Goal: Task Accomplishment & Management: Use online tool/utility

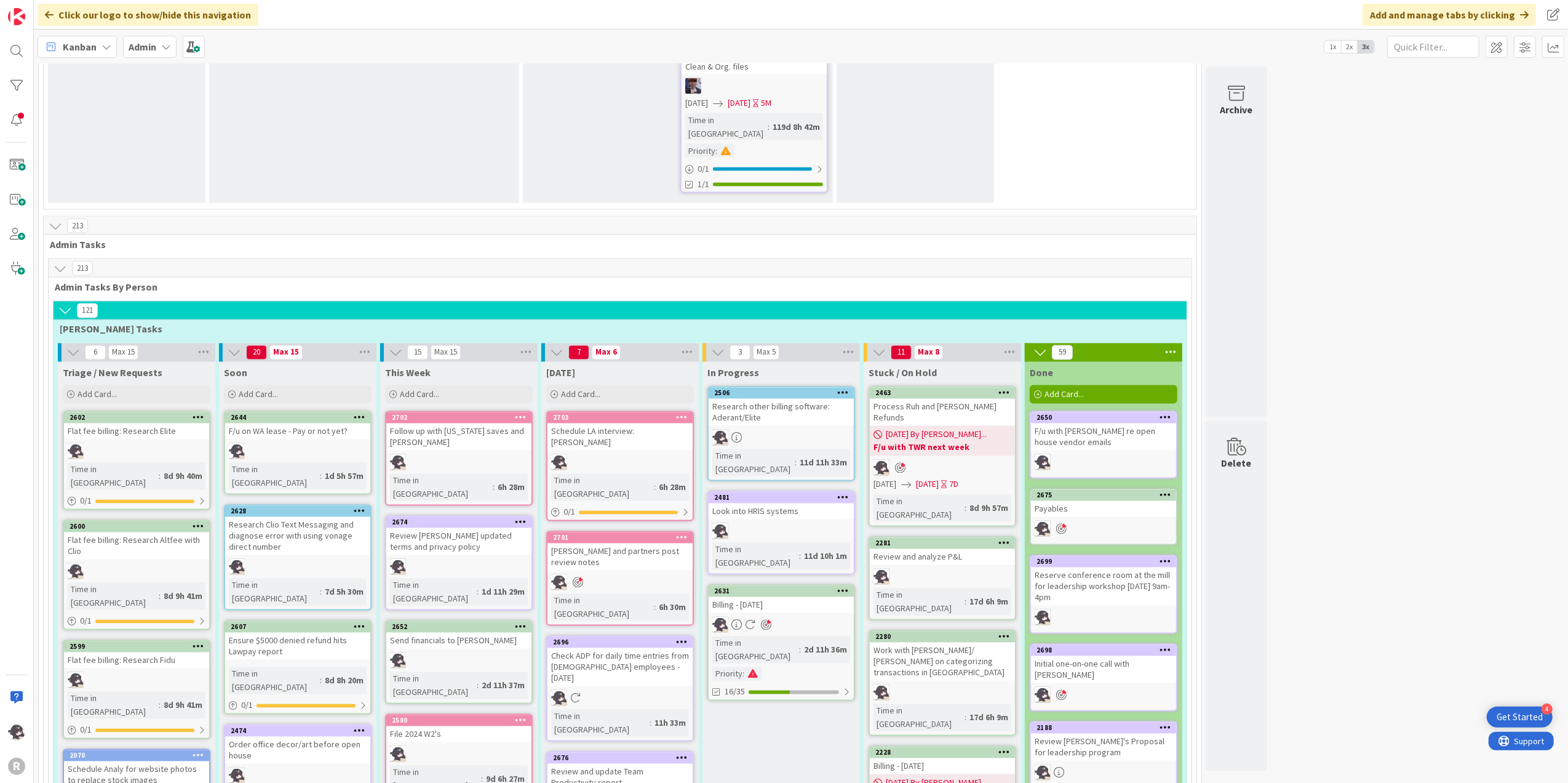
scroll to position [1969, 0]
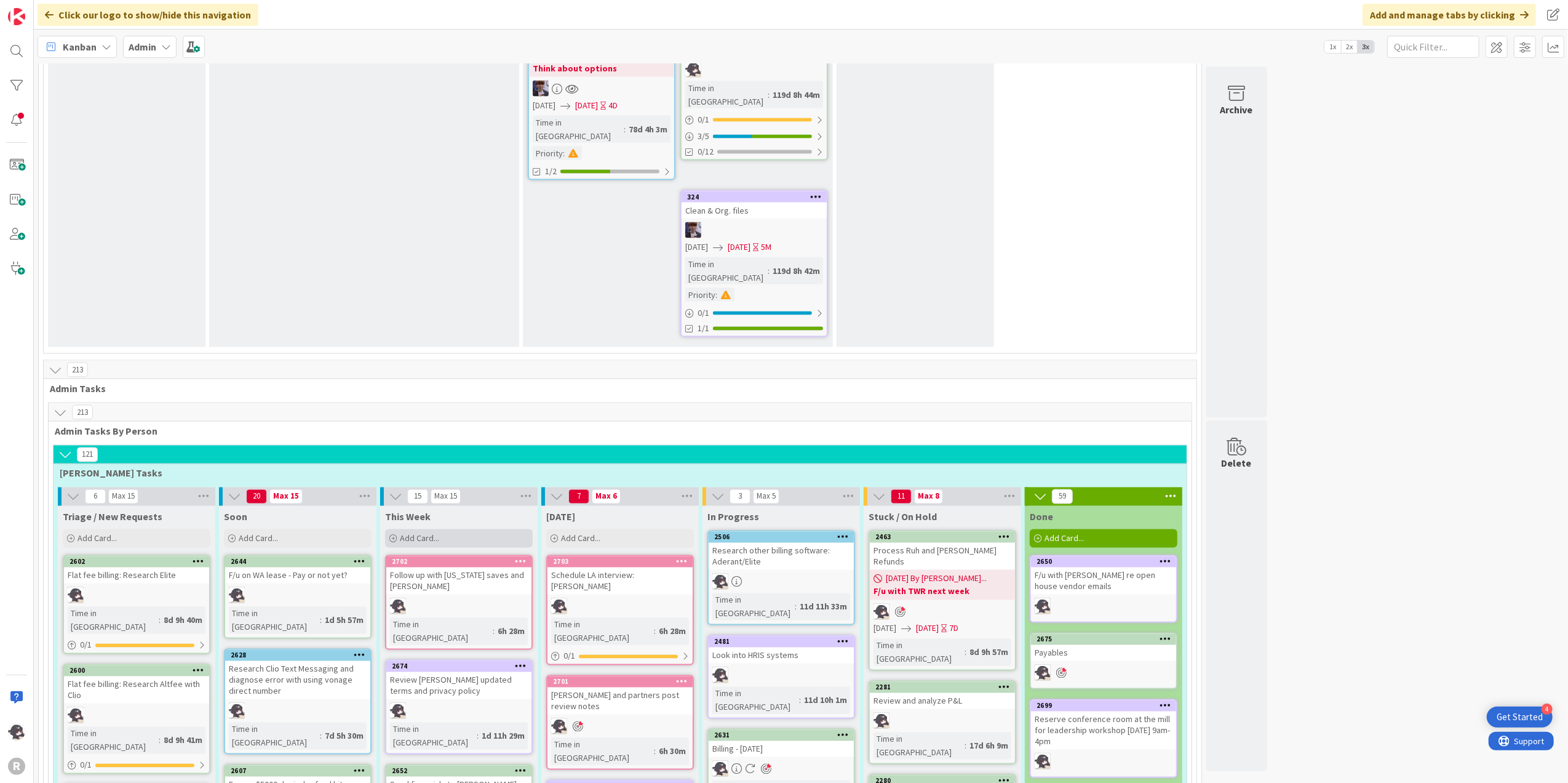
click at [422, 533] on span "Add Card..." at bounding box center [419, 538] width 40 height 11
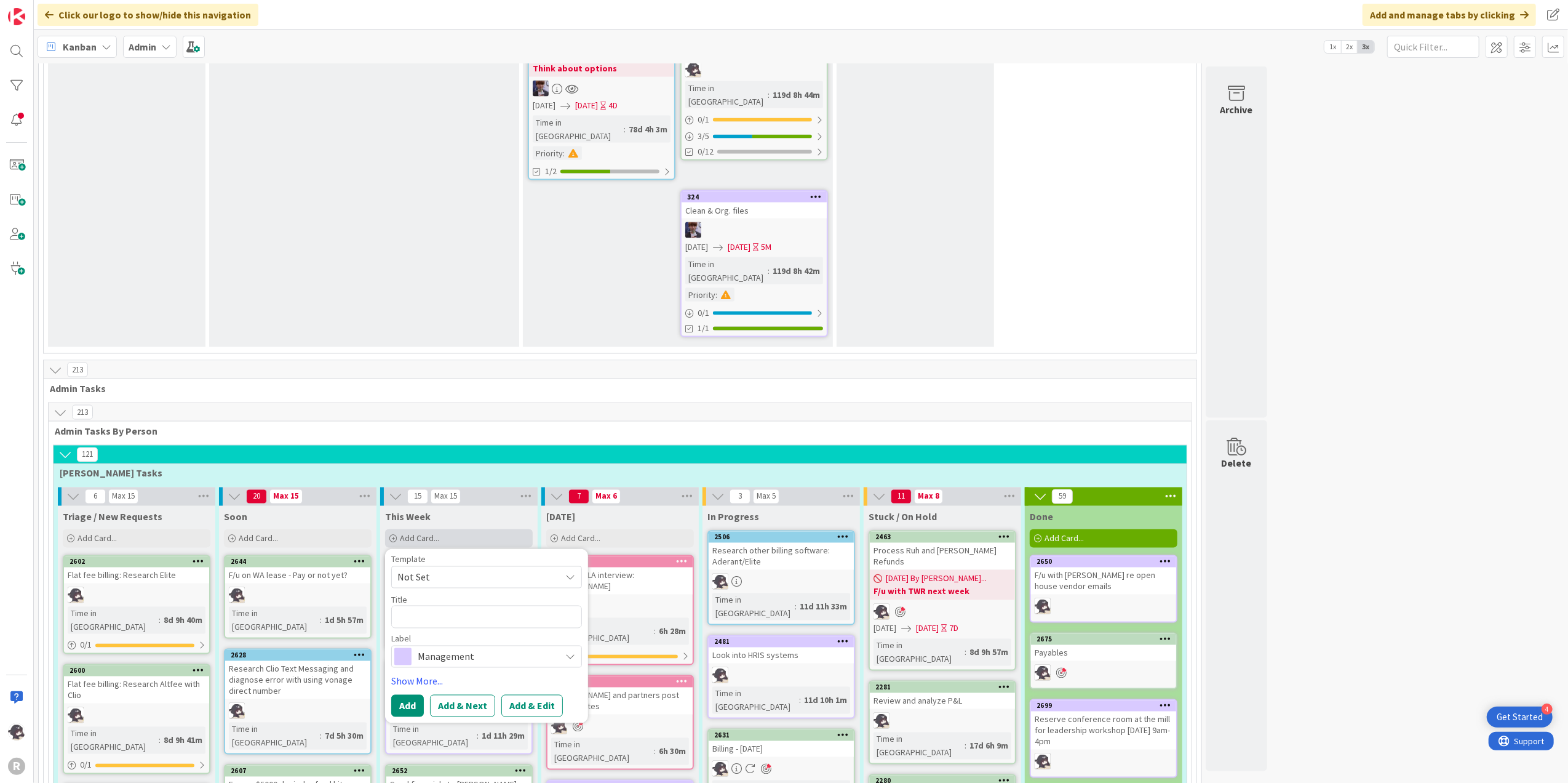
type textarea "x"
type textarea "p"
type textarea "x"
type textarea "pA"
type textarea "x"
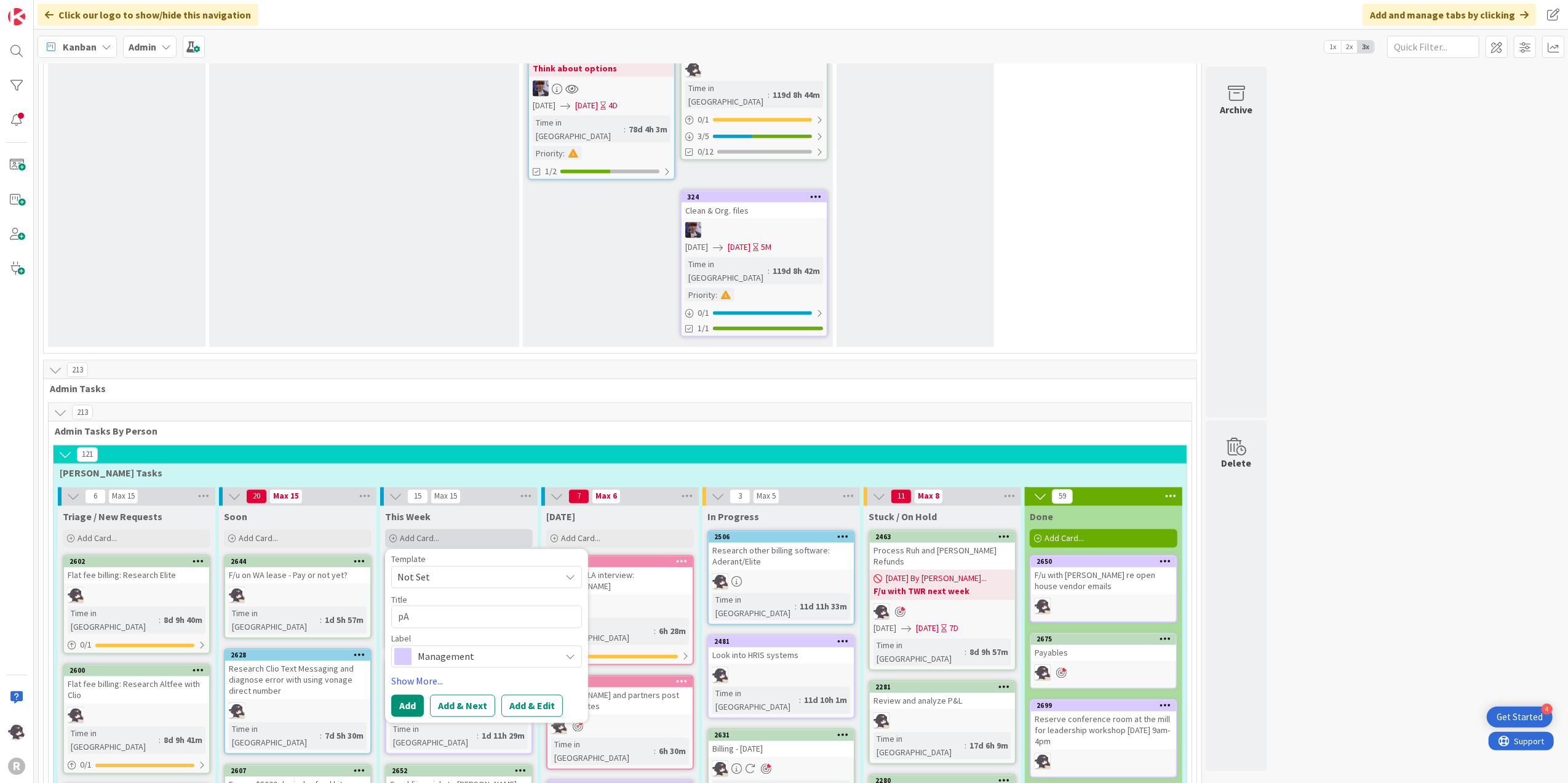
type textarea "pAY"
type textarea "x"
type textarea "pA"
type textarea "x"
type textarea "p"
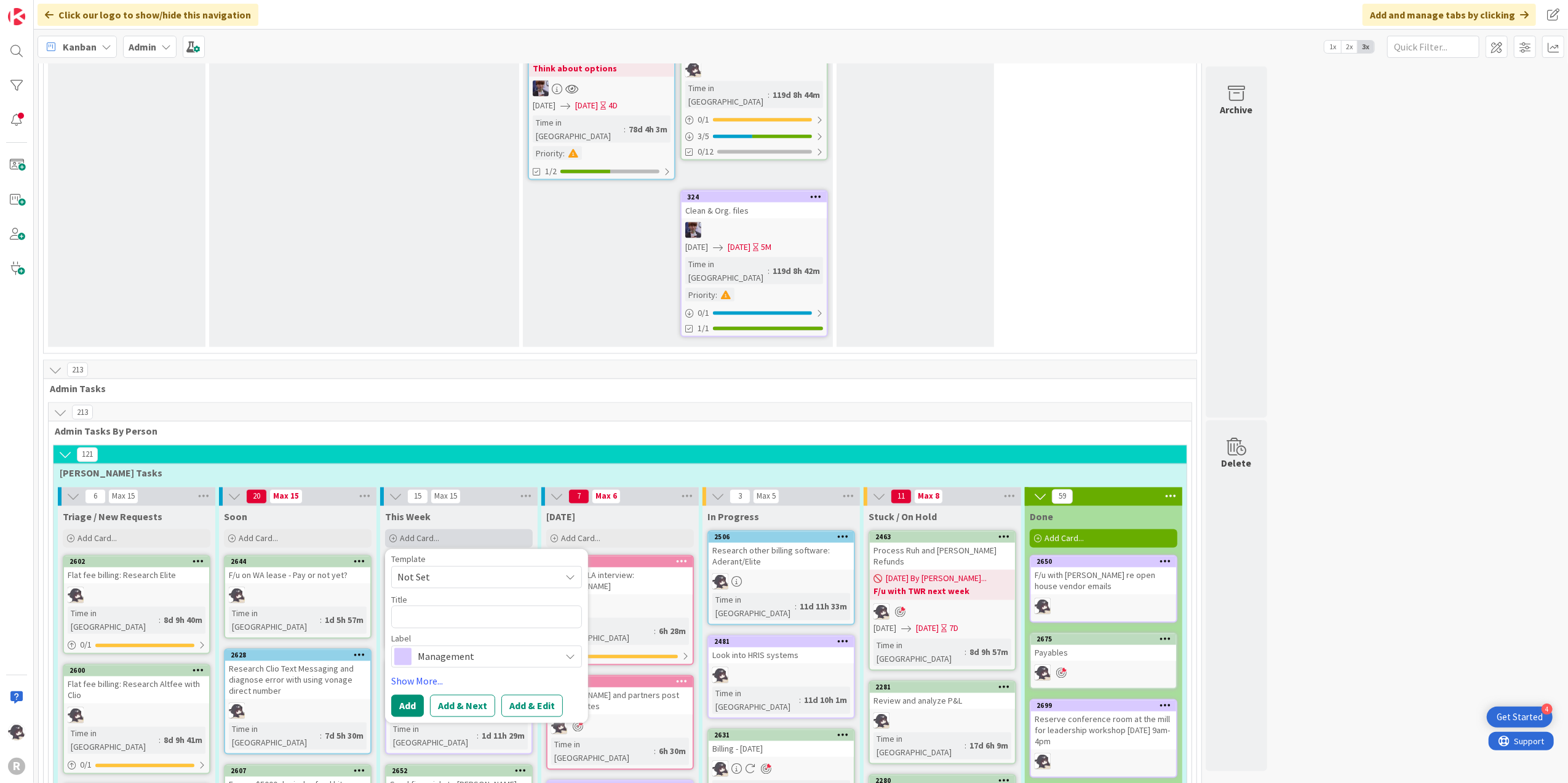
type textarea "x"
type textarea "P"
type textarea "x"
type textarea "Pa"
type textarea "x"
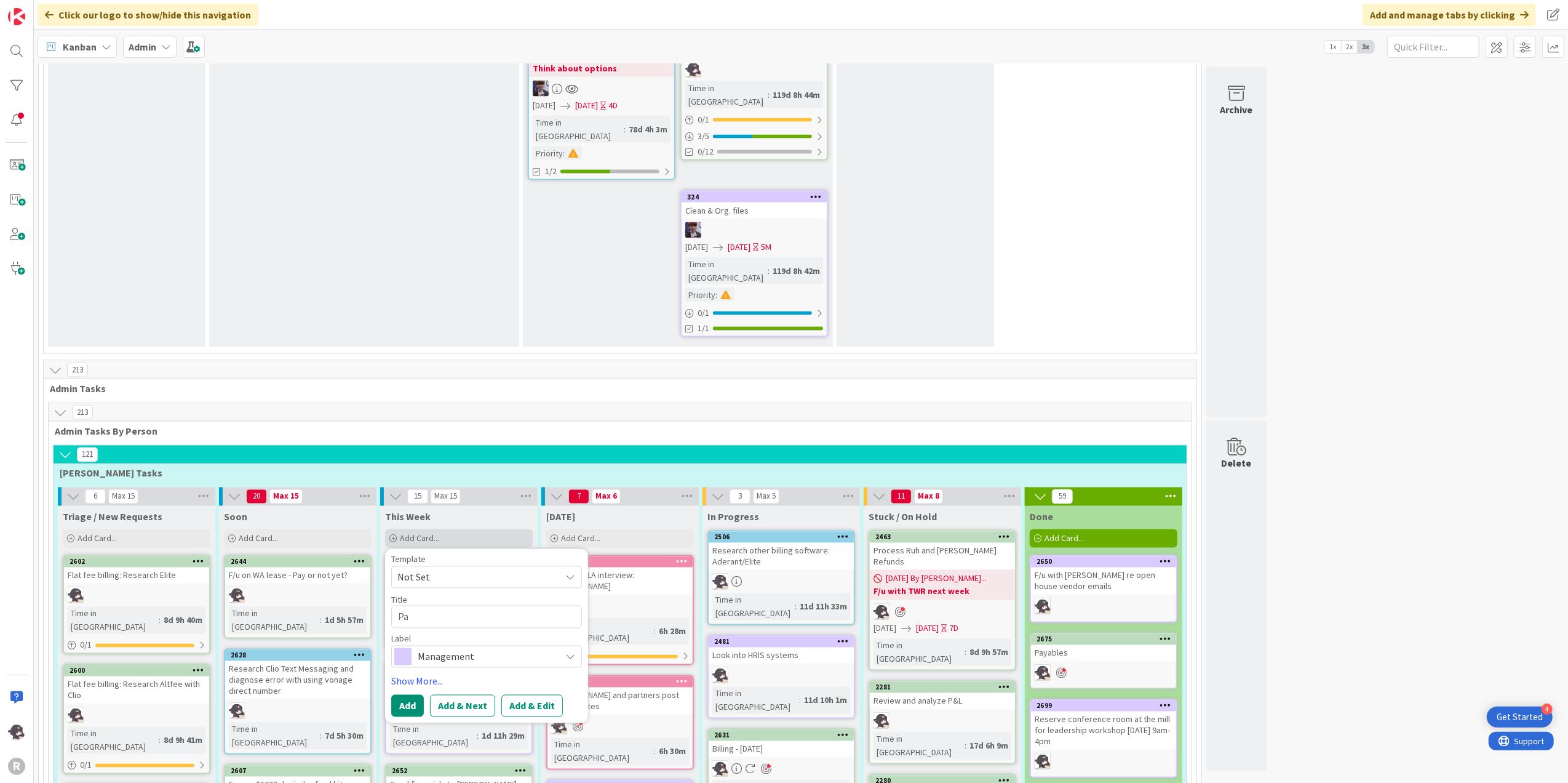
type textarea "Pay"
type textarea "x"
type textarea "Pay"
type textarea "x"
type textarea "Pay S"
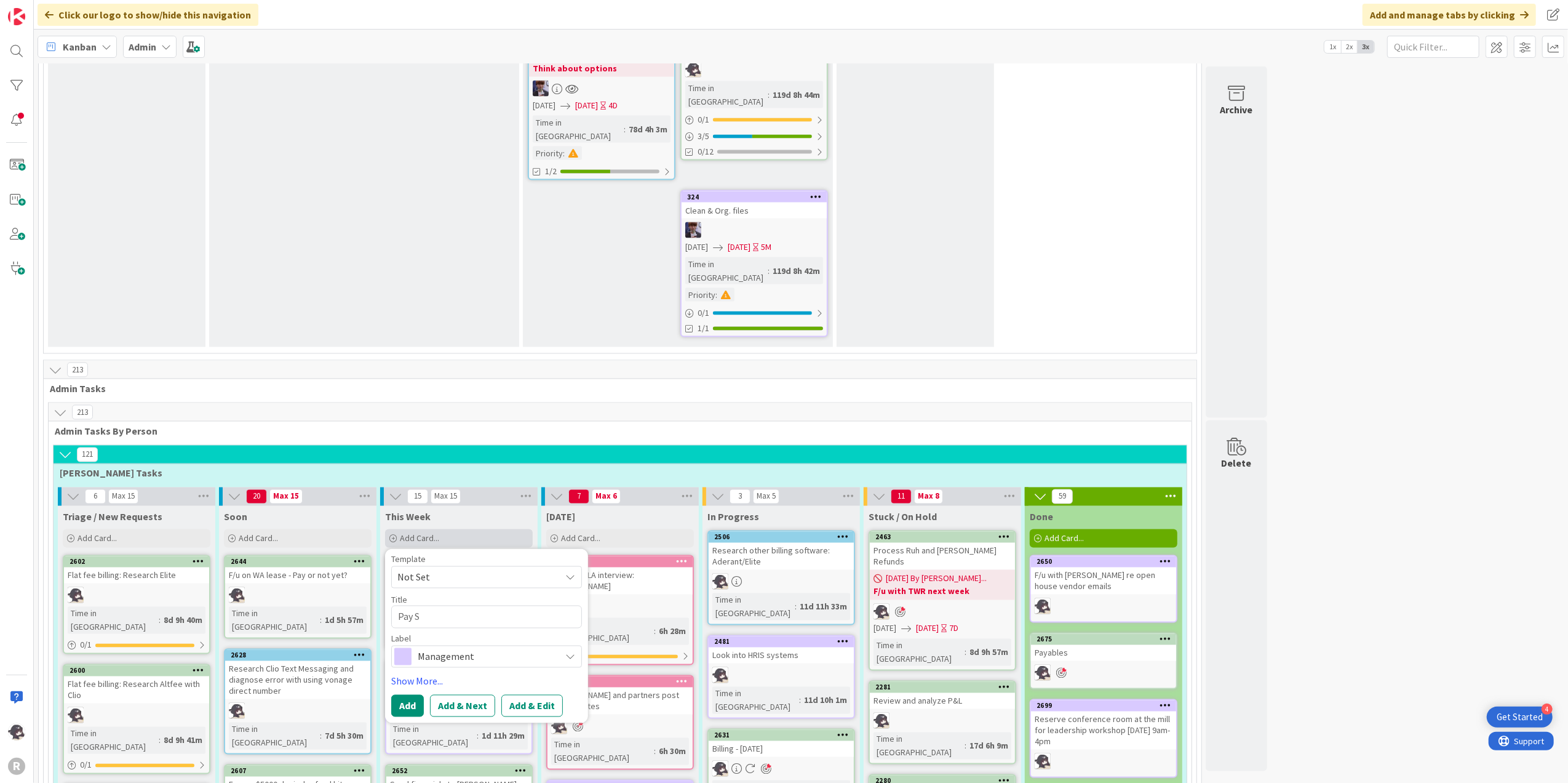
type textarea "x"
type textarea "Pay St"
type textarea "x"
type textarea "Pay Ste"
type textarea "x"
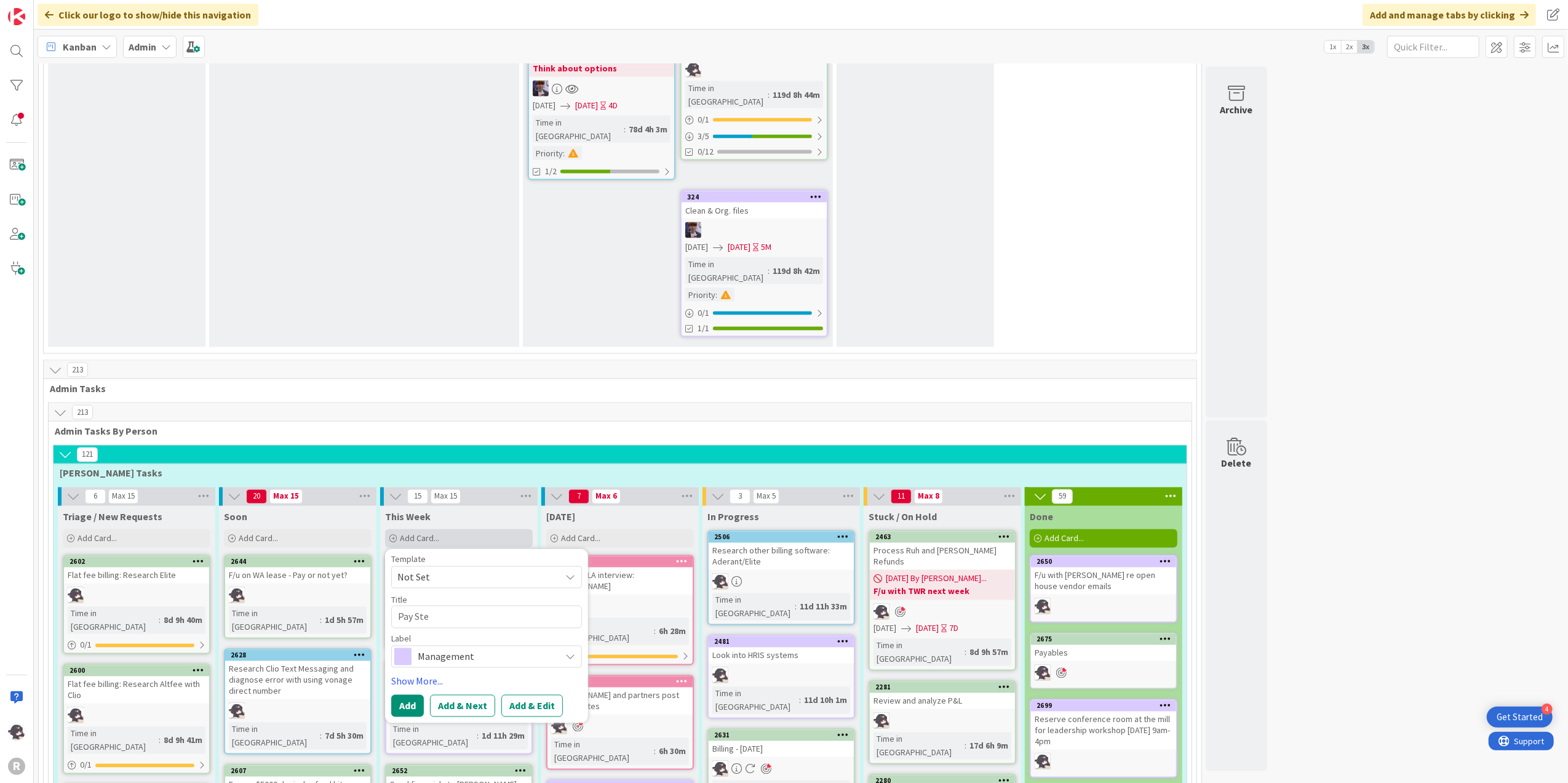
type textarea "Pay Stev"
type textarea "x"
type textarea "Pay [PERSON_NAME]"
type textarea "x"
type textarea "Pay [PERSON_NAME]"
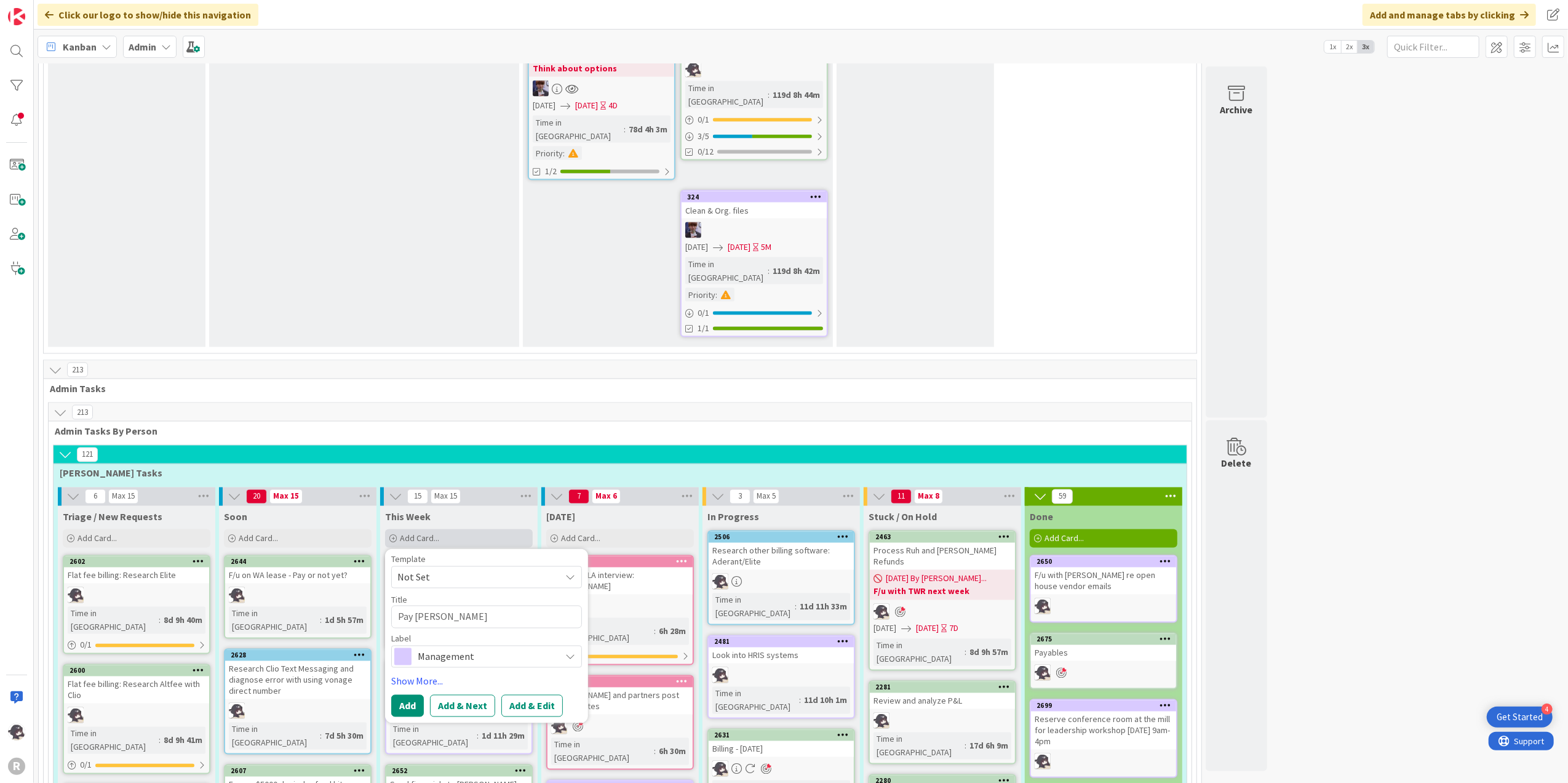
type textarea "x"
type textarea "Pay [PERSON_NAME]"
type textarea "x"
type textarea "Pay [PERSON_NAME]"
type textarea "x"
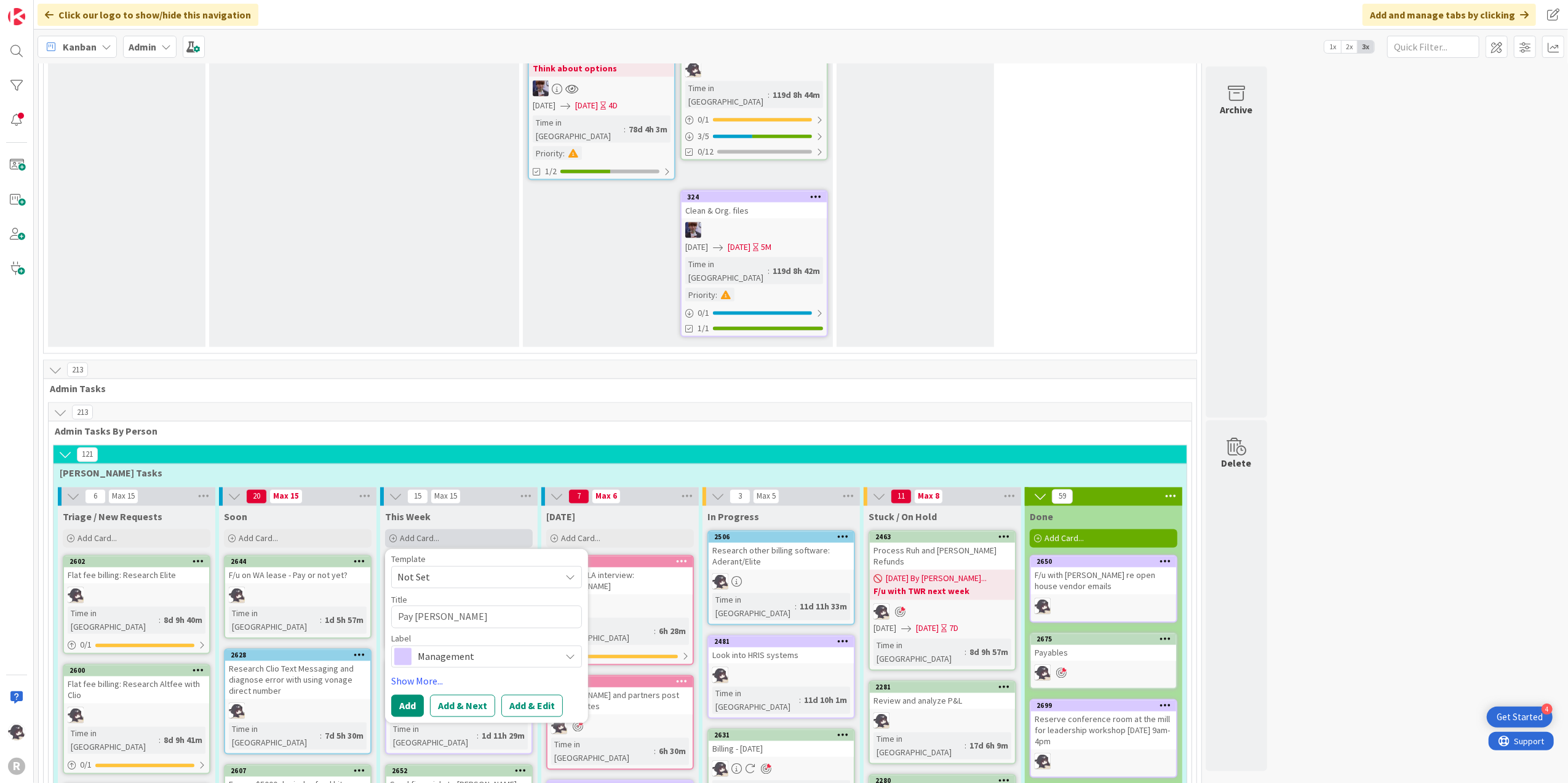
type textarea "Pay [PERSON_NAME]"
type textarea "x"
type textarea "Pay [PERSON_NAME]"
type textarea "x"
type textarea "Pay [PERSON_NAME]"
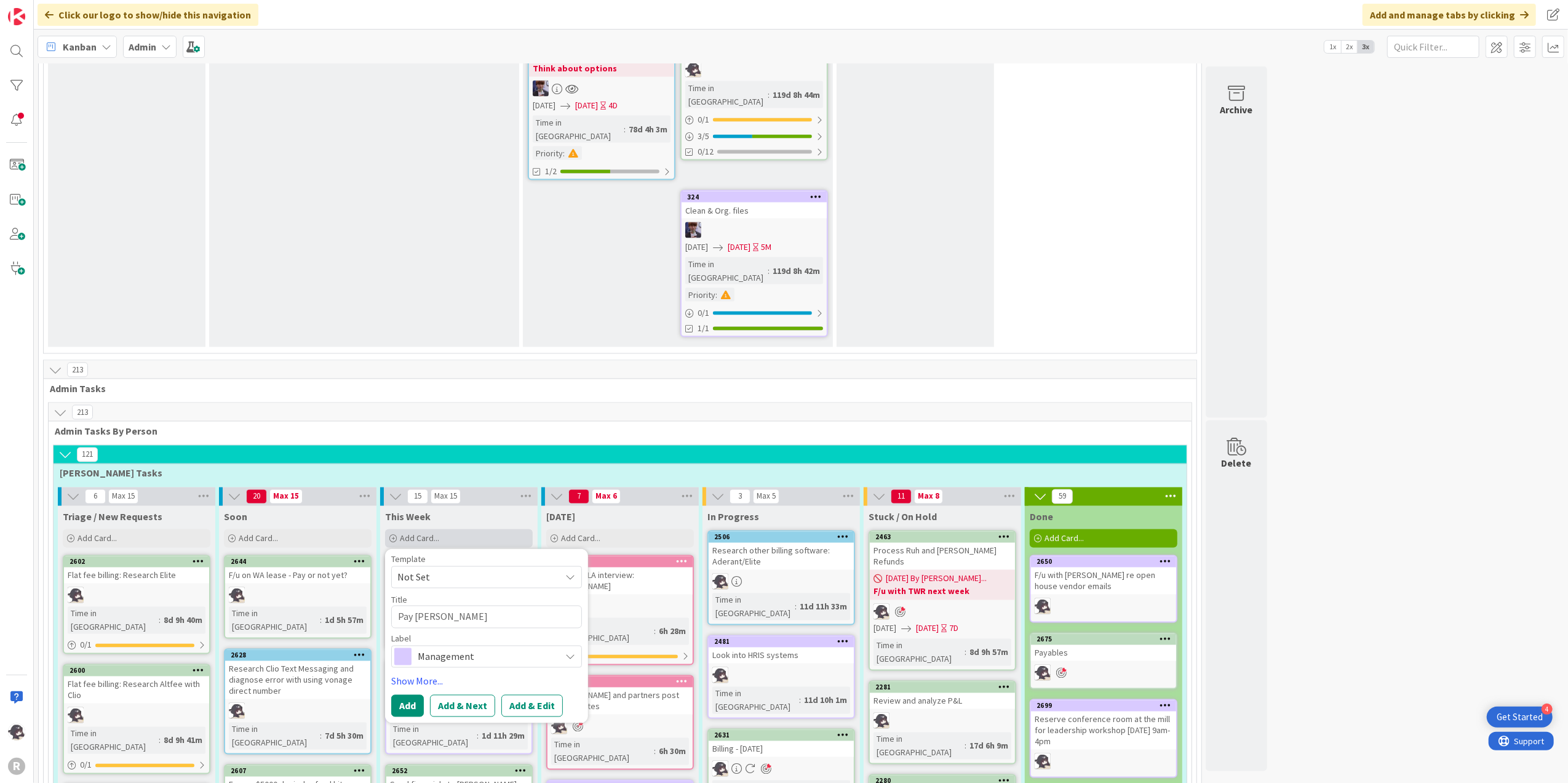
type textarea "x"
type textarea "Pay [PERSON_NAME]"
type textarea "x"
type textarea "Pay [PERSON_NAME]"
type textarea "x"
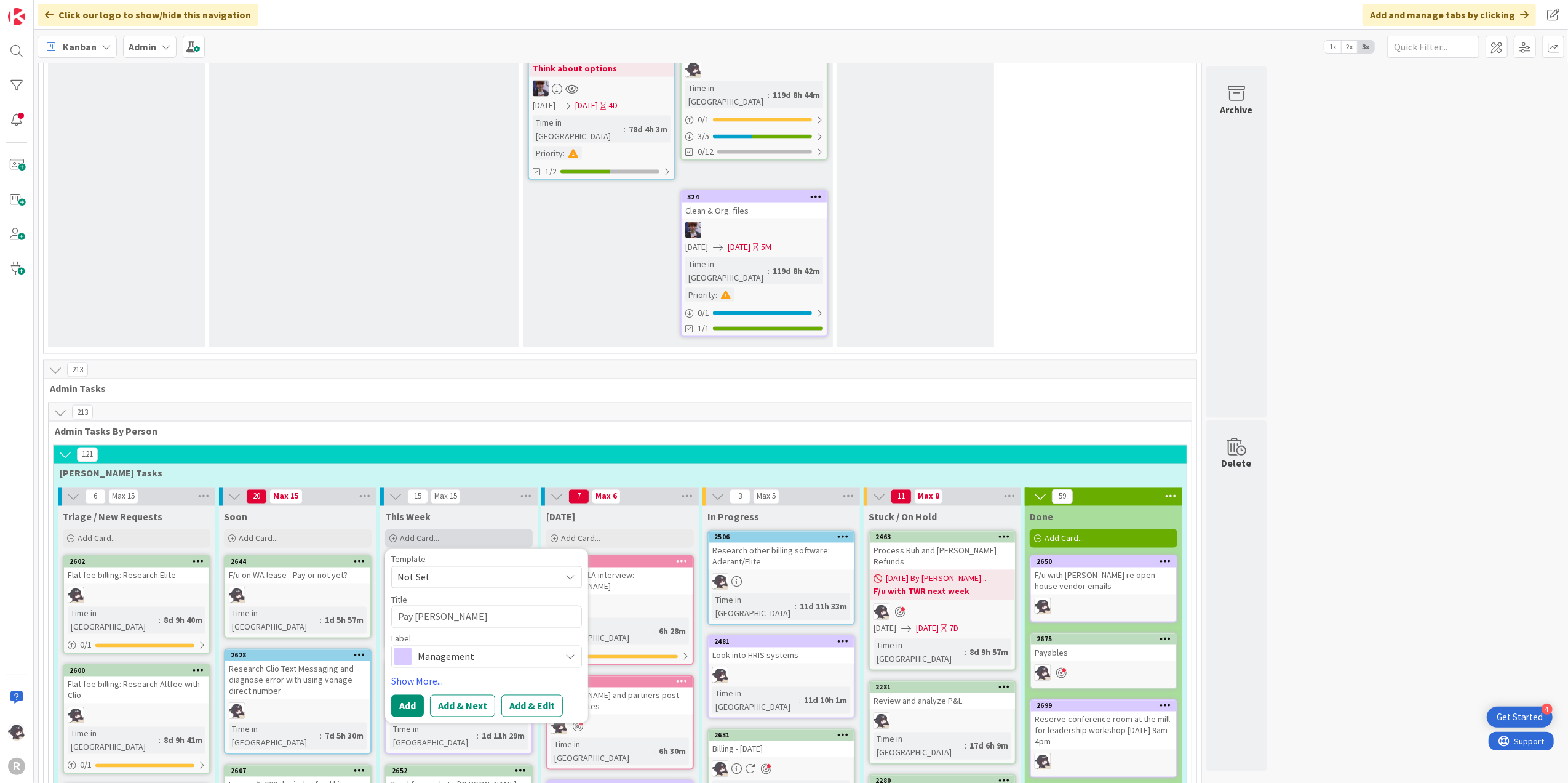
type textarea "Pay [PERSON_NAME] Precise r"
type textarea "x"
type textarea "Pay [PERSON_NAME] Precise re"
type textarea "x"
type textarea "Pay [PERSON_NAME] Precise ref"
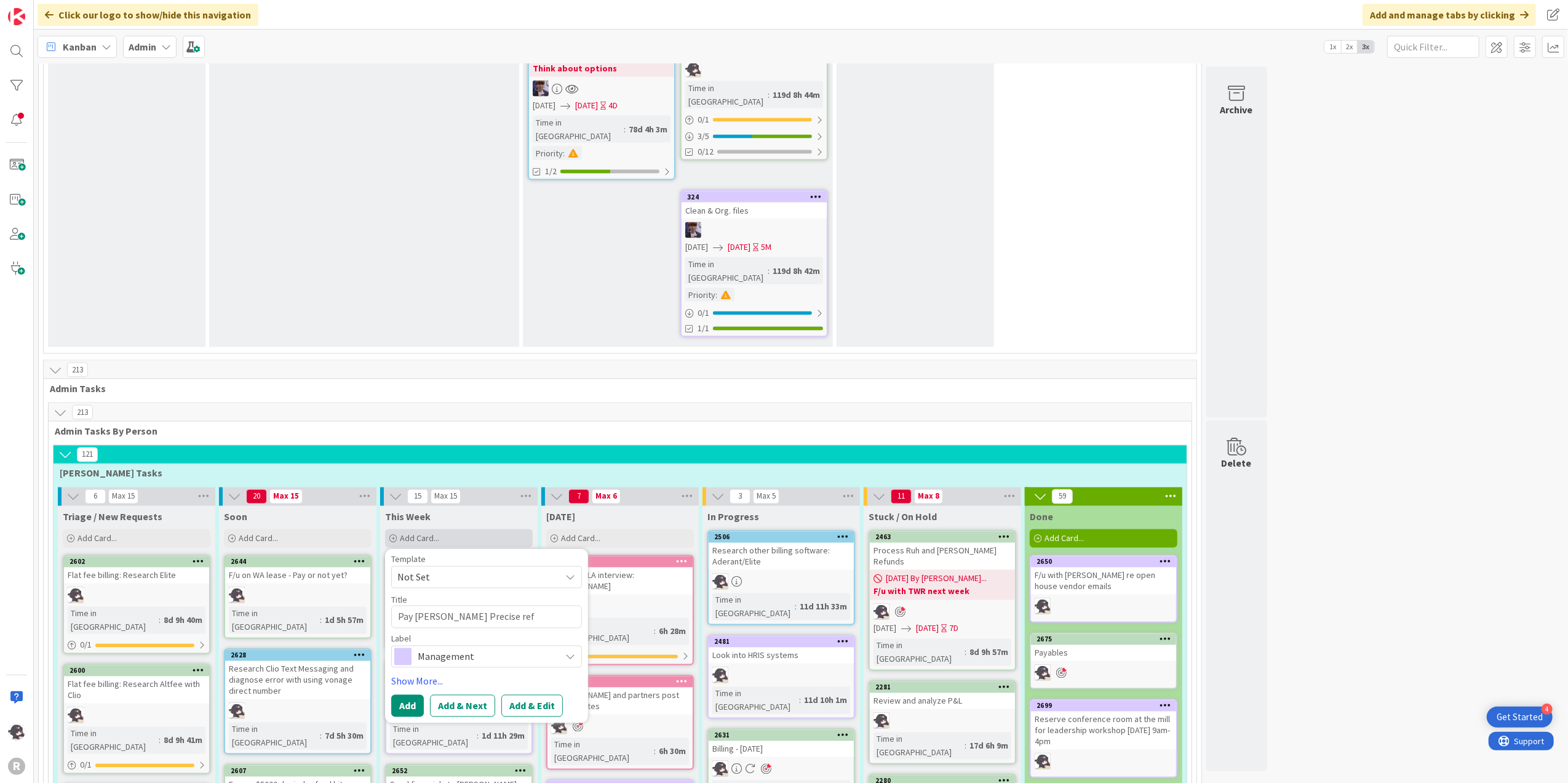
type textarea "x"
type textarea "Pay [PERSON_NAME] Precise refe"
type textarea "x"
type textarea "Pay [PERSON_NAME] Precise refer"
type textarea "x"
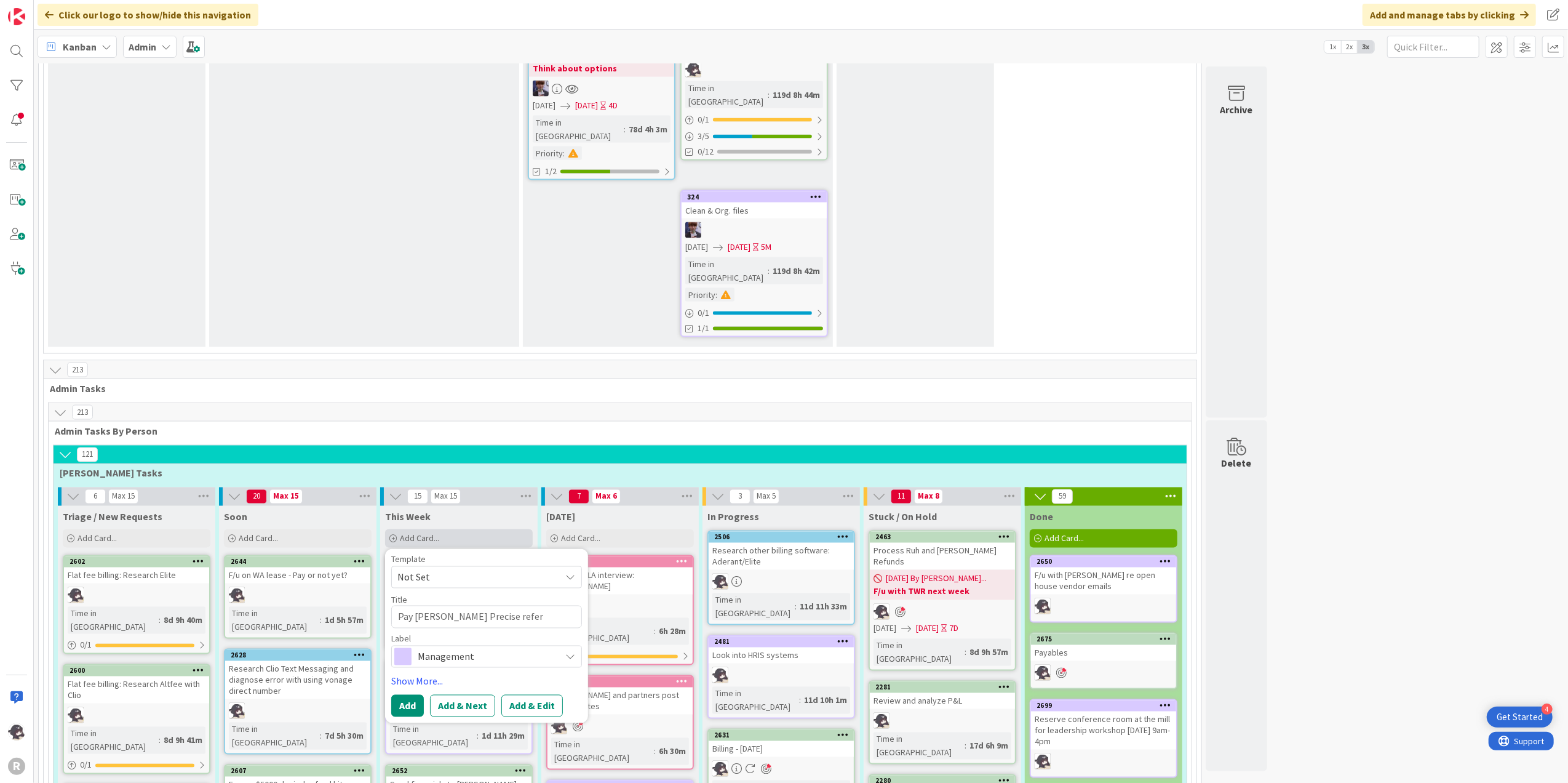
type textarea "Pay [PERSON_NAME] Precise referr"
type textarea "x"
type textarea "Pay [PERSON_NAME] Precise referra"
type textarea "x"
type textarea "Pay [PERSON_NAME] Precise referral"
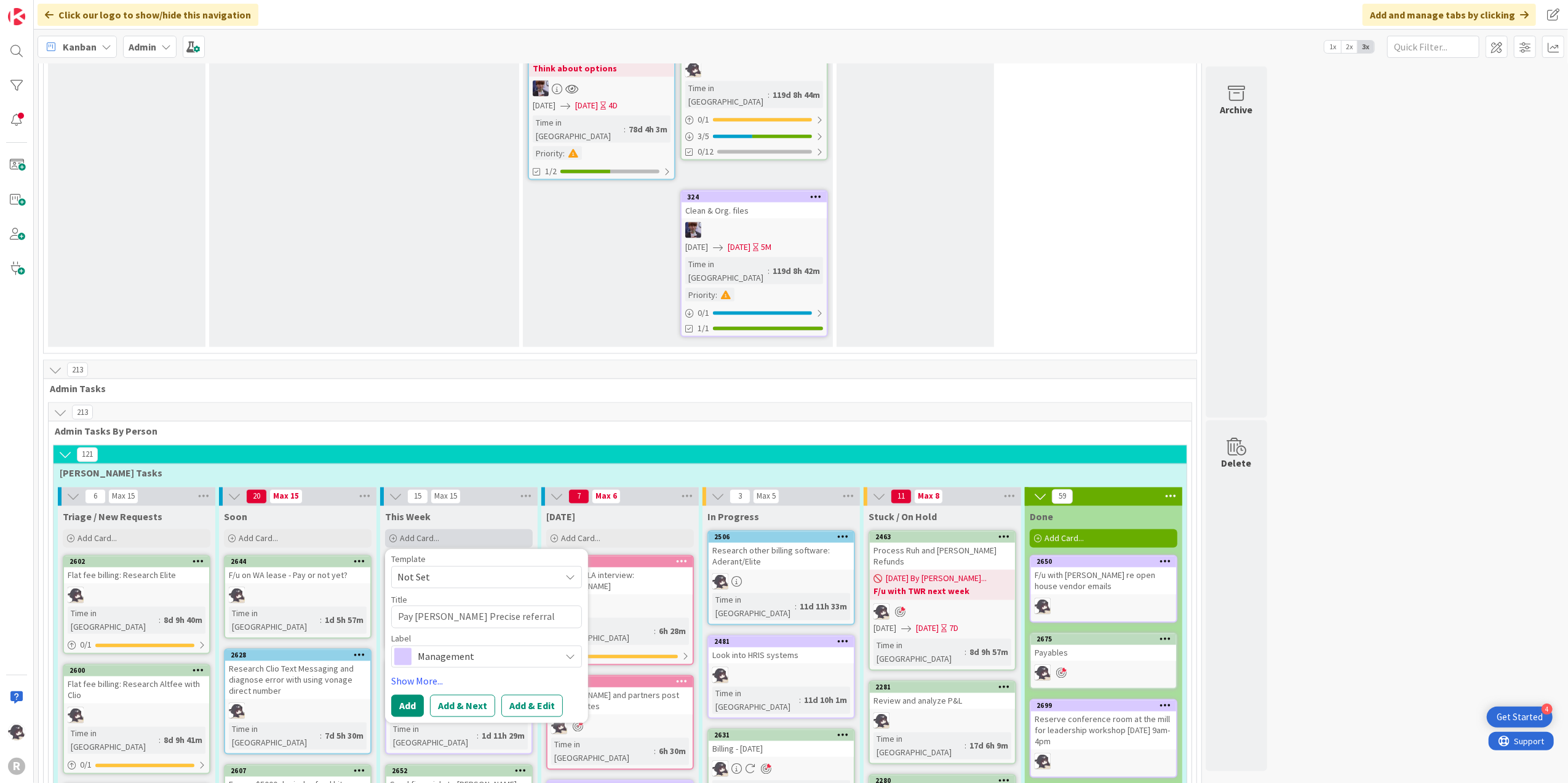
type textarea "x"
type textarea "Pay [PERSON_NAME] Precise referral"
type textarea "x"
type textarea "Pay [PERSON_NAME] Precise referral f"
type textarea "x"
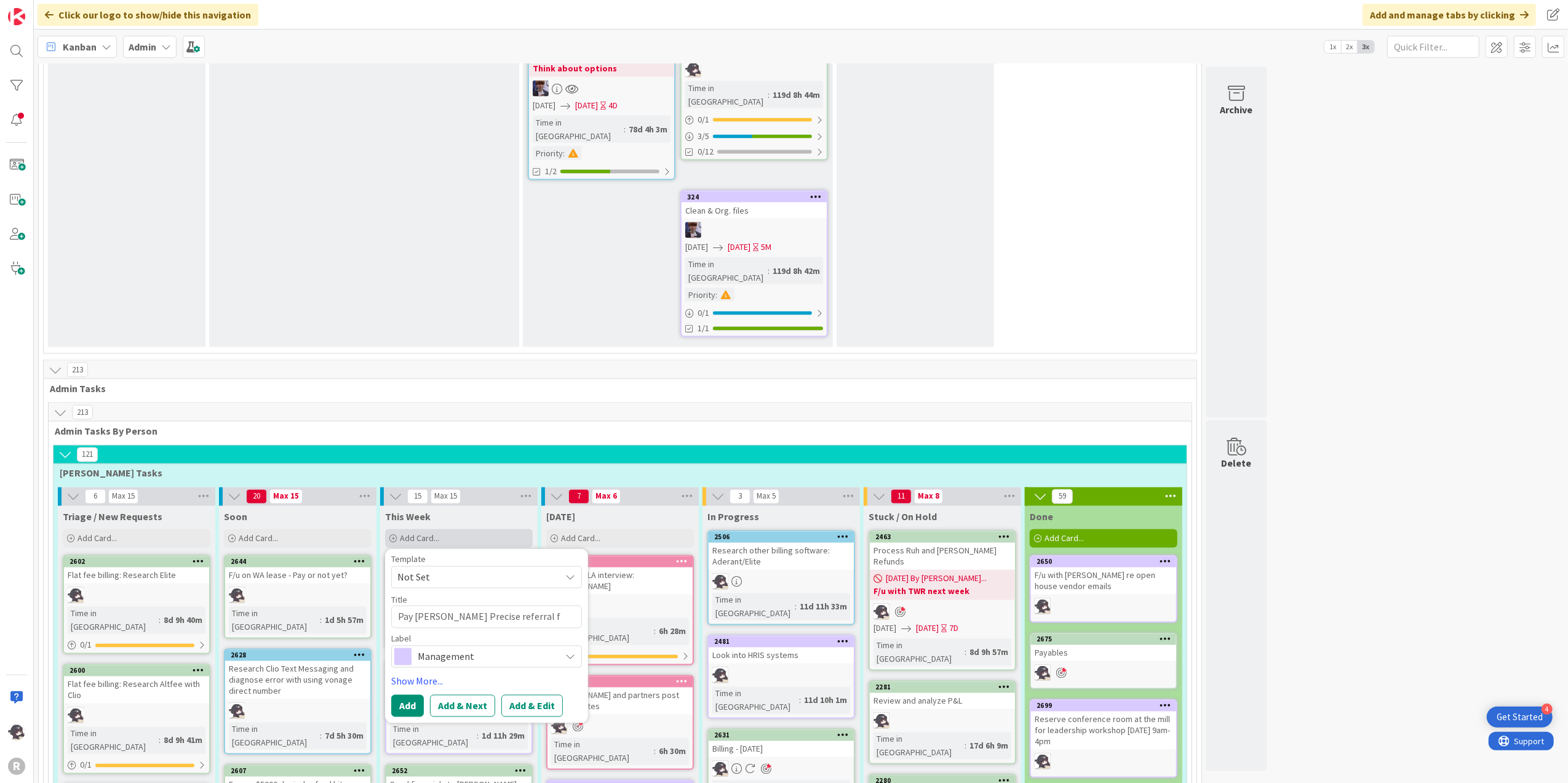
type textarea "Pay [PERSON_NAME] Precise referral fe"
type textarea "x"
type textarea "Pay [PERSON_NAME] Precise referral fee"
click at [477, 648] on span "Management" at bounding box center [486, 656] width 137 height 17
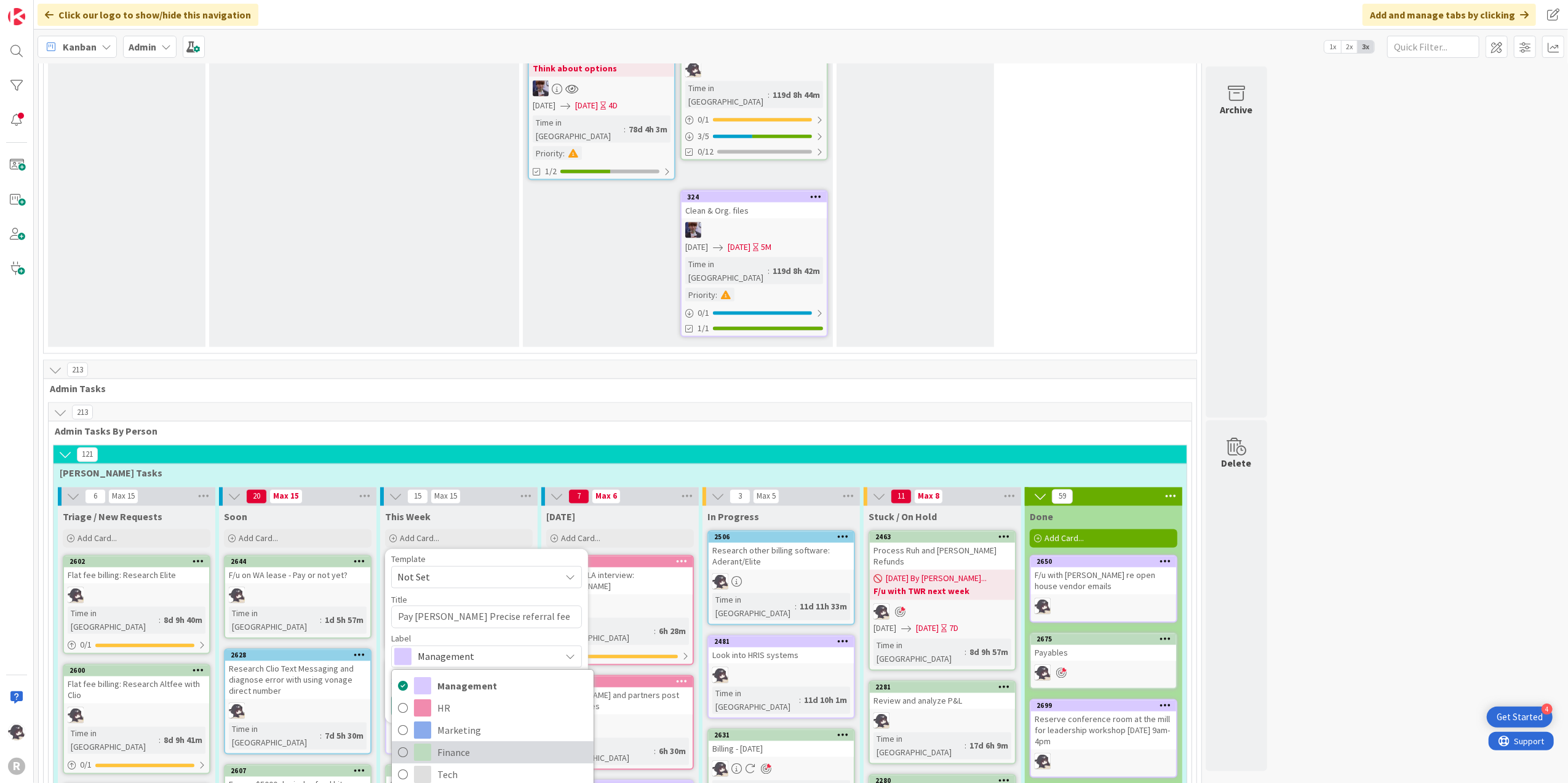
click at [454, 742] on span "Finance" at bounding box center [513, 752] width 150 height 19
click at [398, 674] on link "Show More..." at bounding box center [486, 681] width 191 height 14
click at [438, 710] on div "Select..." at bounding box center [479, 716] width 162 height 14
click at [486, 782] on span "[PERSON_NAME]" at bounding box center [468, 797] width 60 height 19
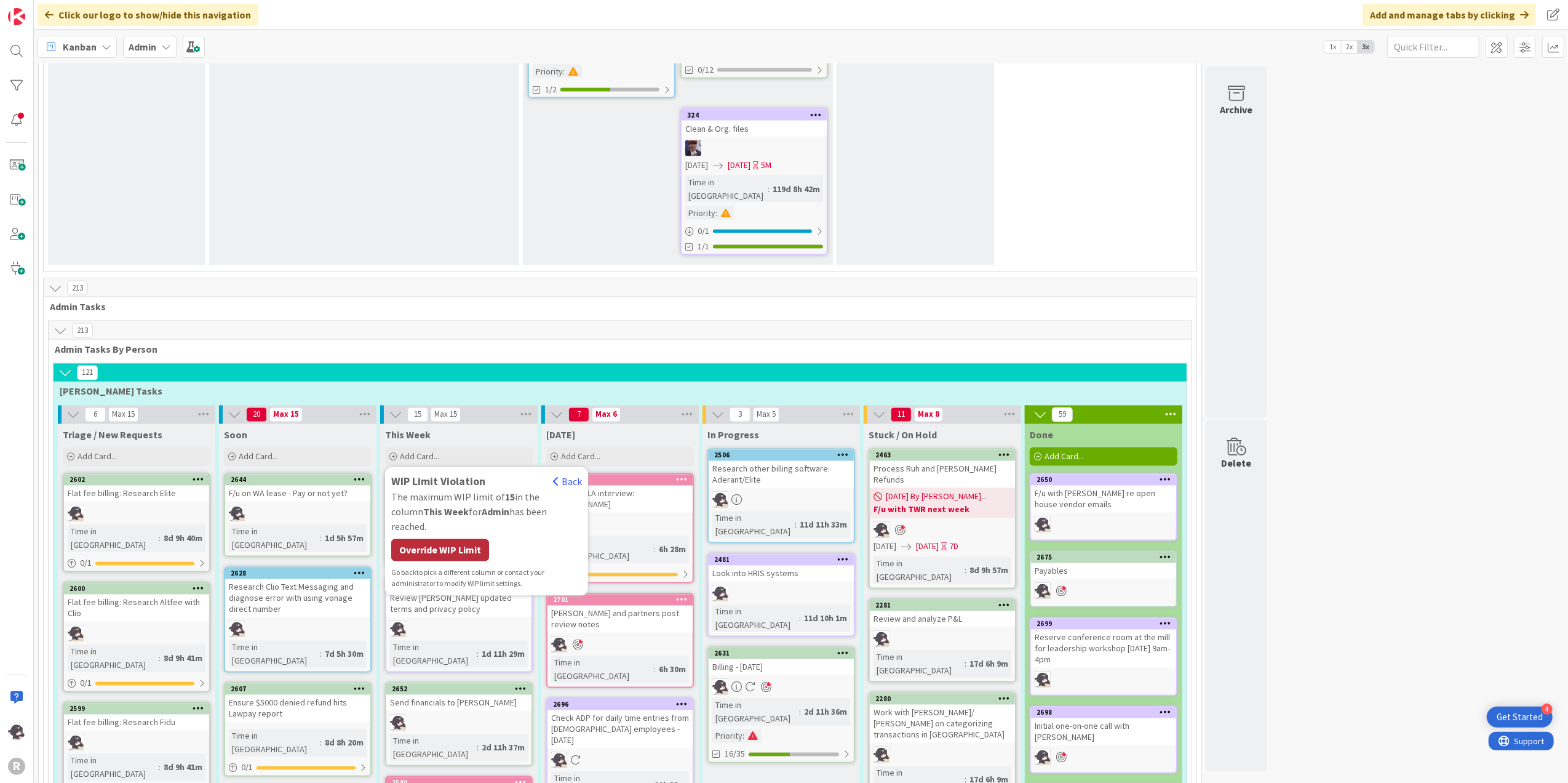
click at [465, 539] on div "Override WIP Limit" at bounding box center [440, 550] width 98 height 22
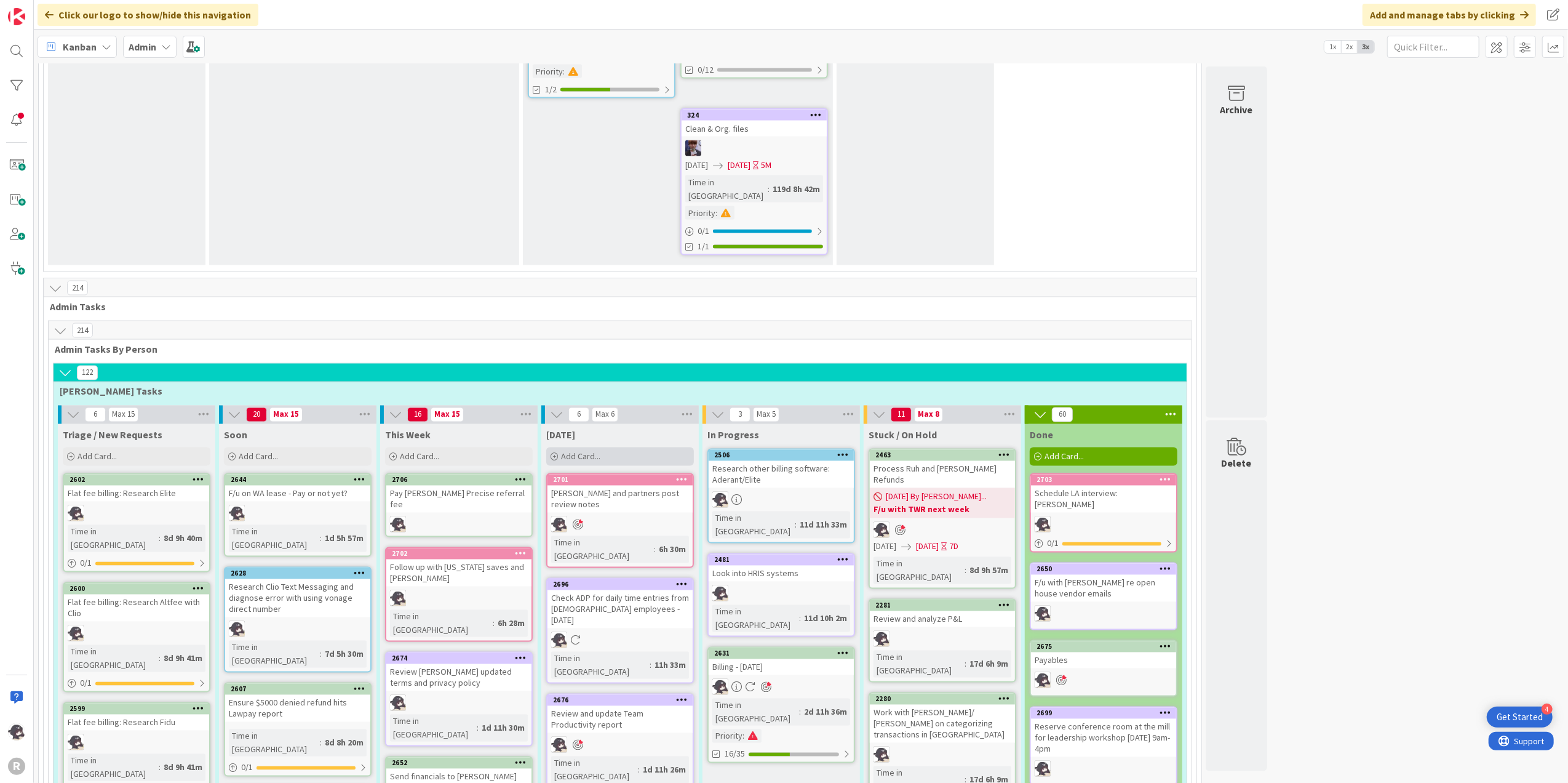
click at [641, 448] on div "Add Card..." at bounding box center [620, 457] width 148 height 19
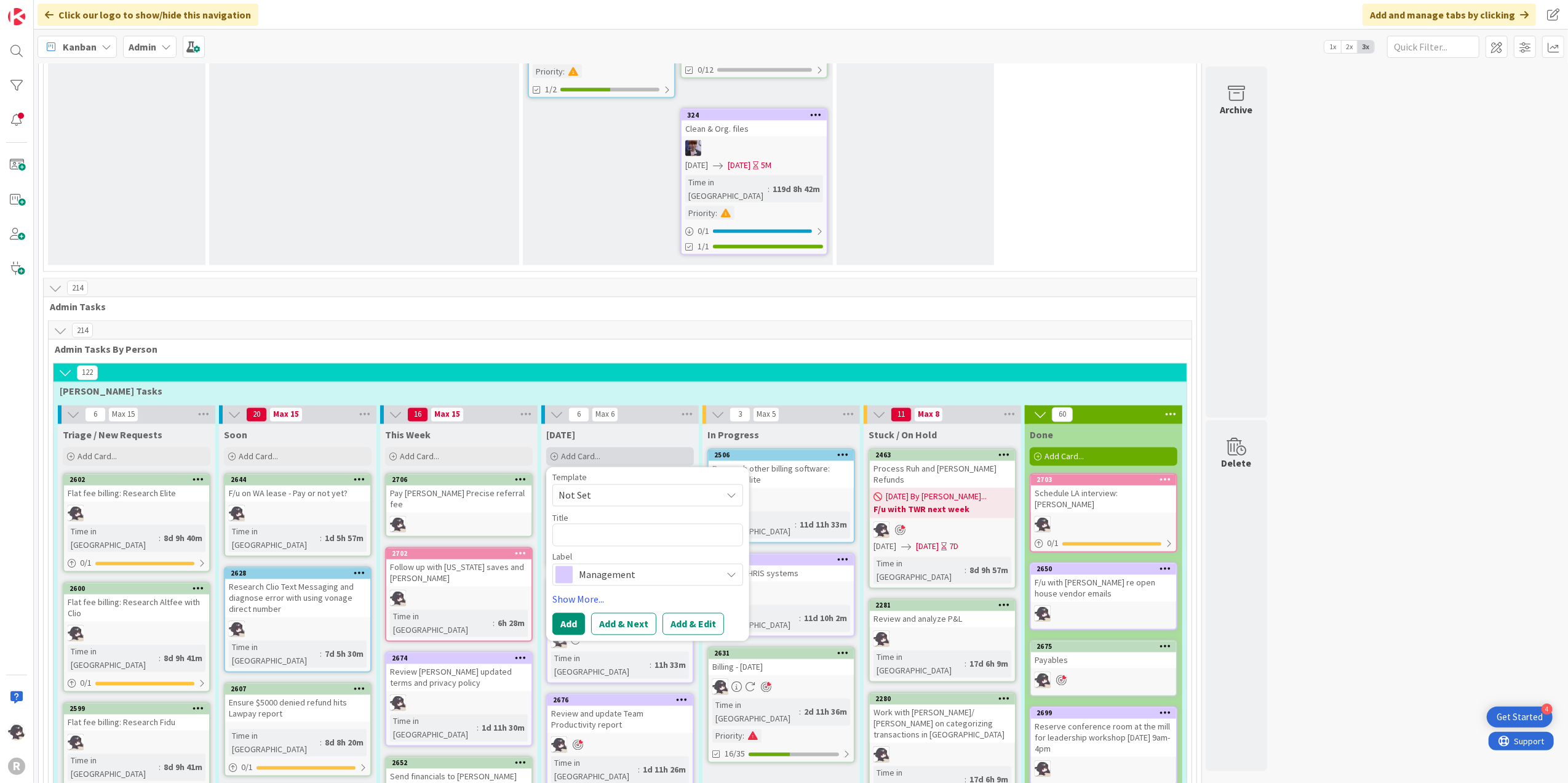
type textarea "x"
type textarea "S"
type textarea "x"
type textarea "Sc"
type textarea "x"
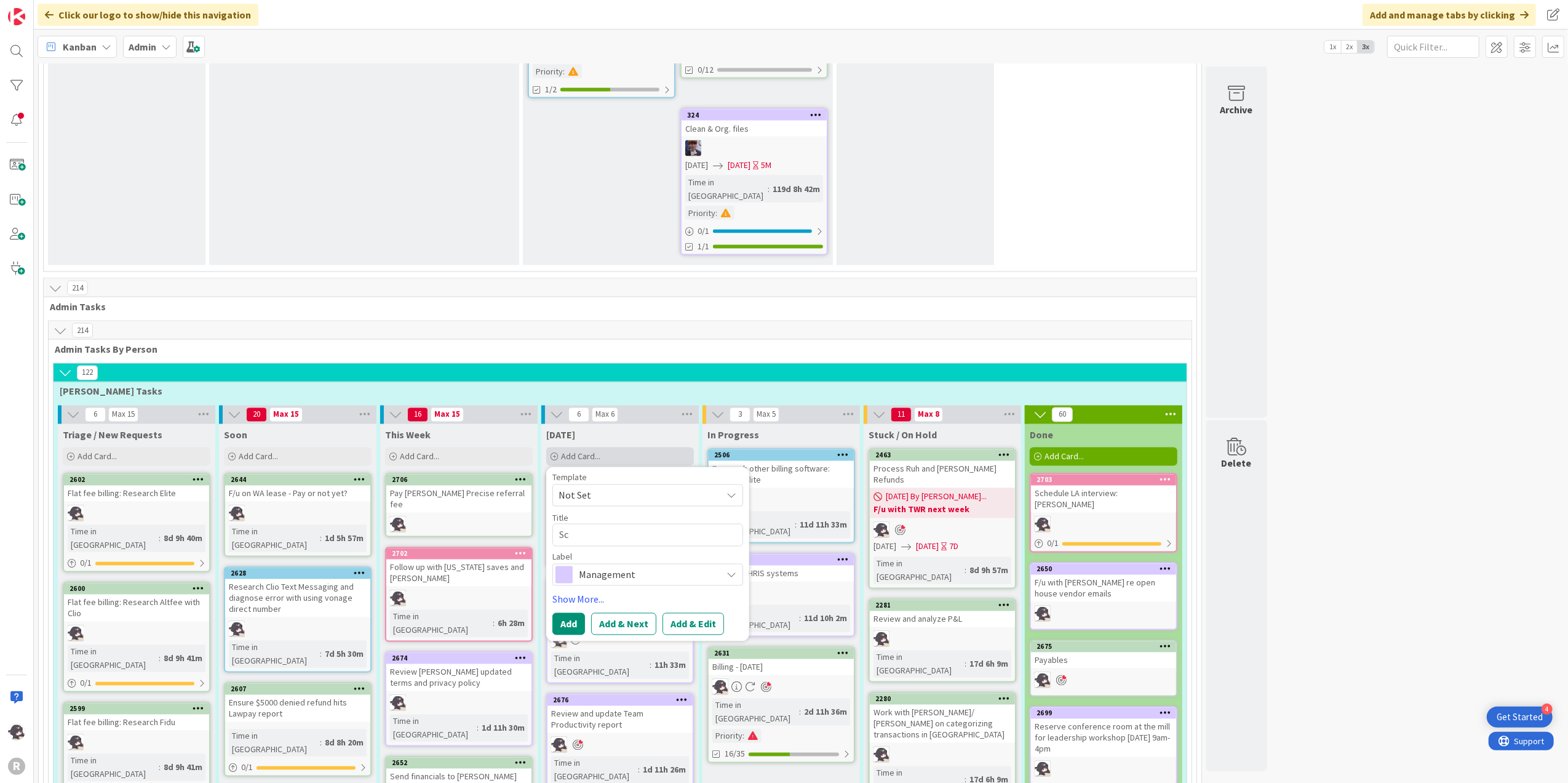
type textarea "Sch"
type textarea "x"
type textarea "Sche"
type textarea "x"
type textarea "Sched"
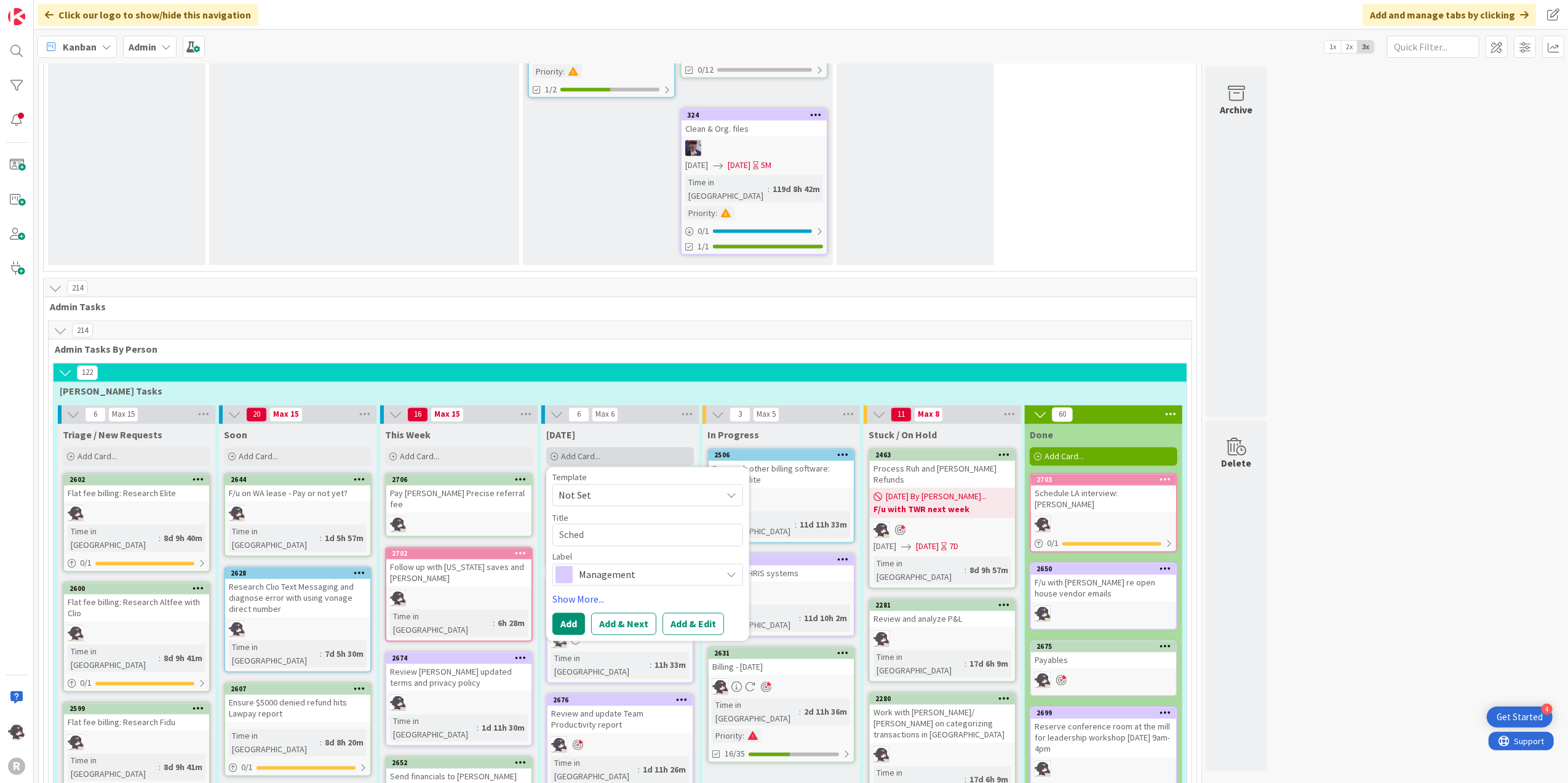
type textarea "x"
type textarea "Schedu"
type textarea "x"
type textarea "Schedul"
type textarea "x"
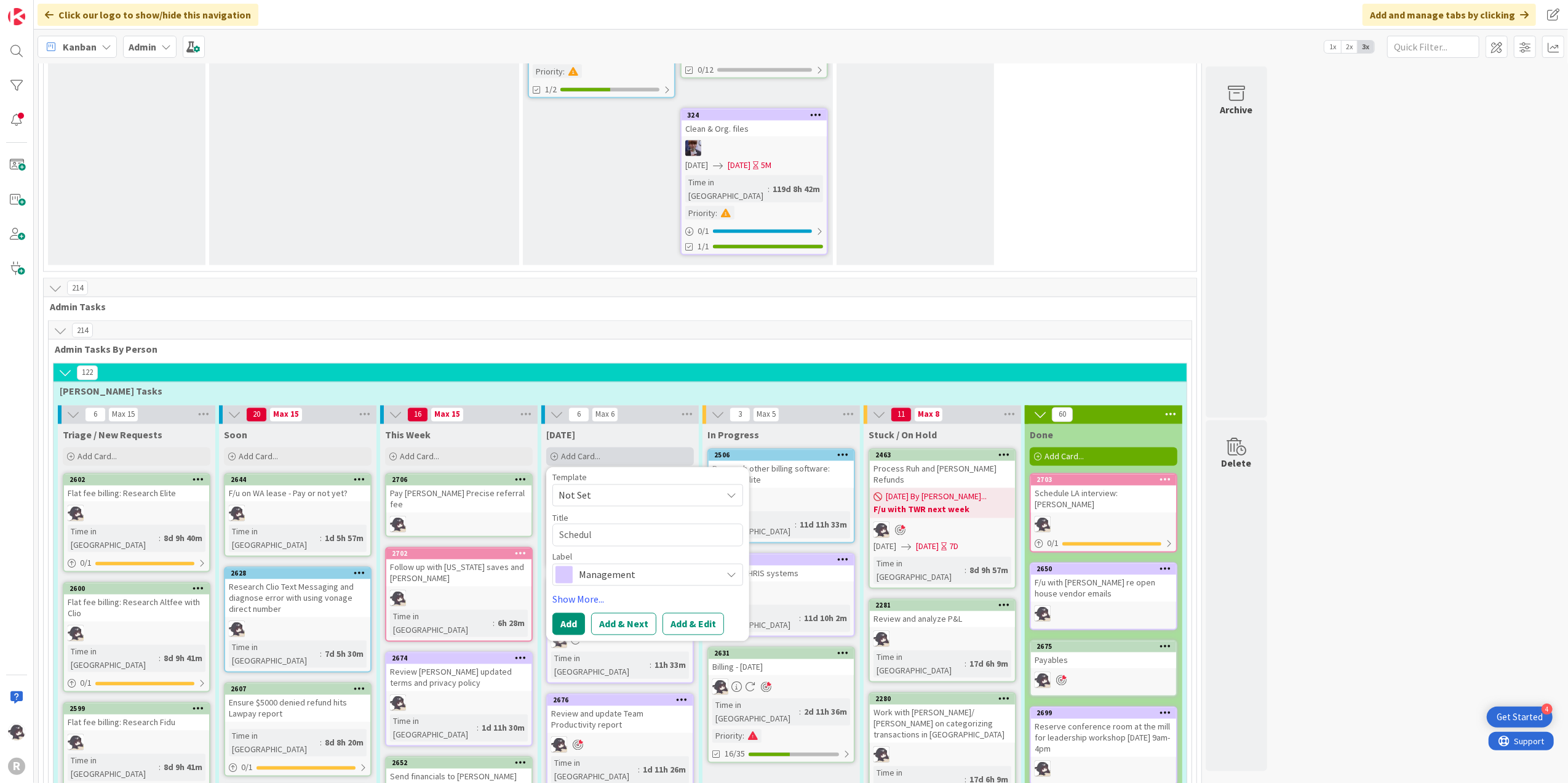
type textarea "Schedule"
type textarea "x"
type textarea "Schedule"
type textarea "x"
type textarea "Schedule L"
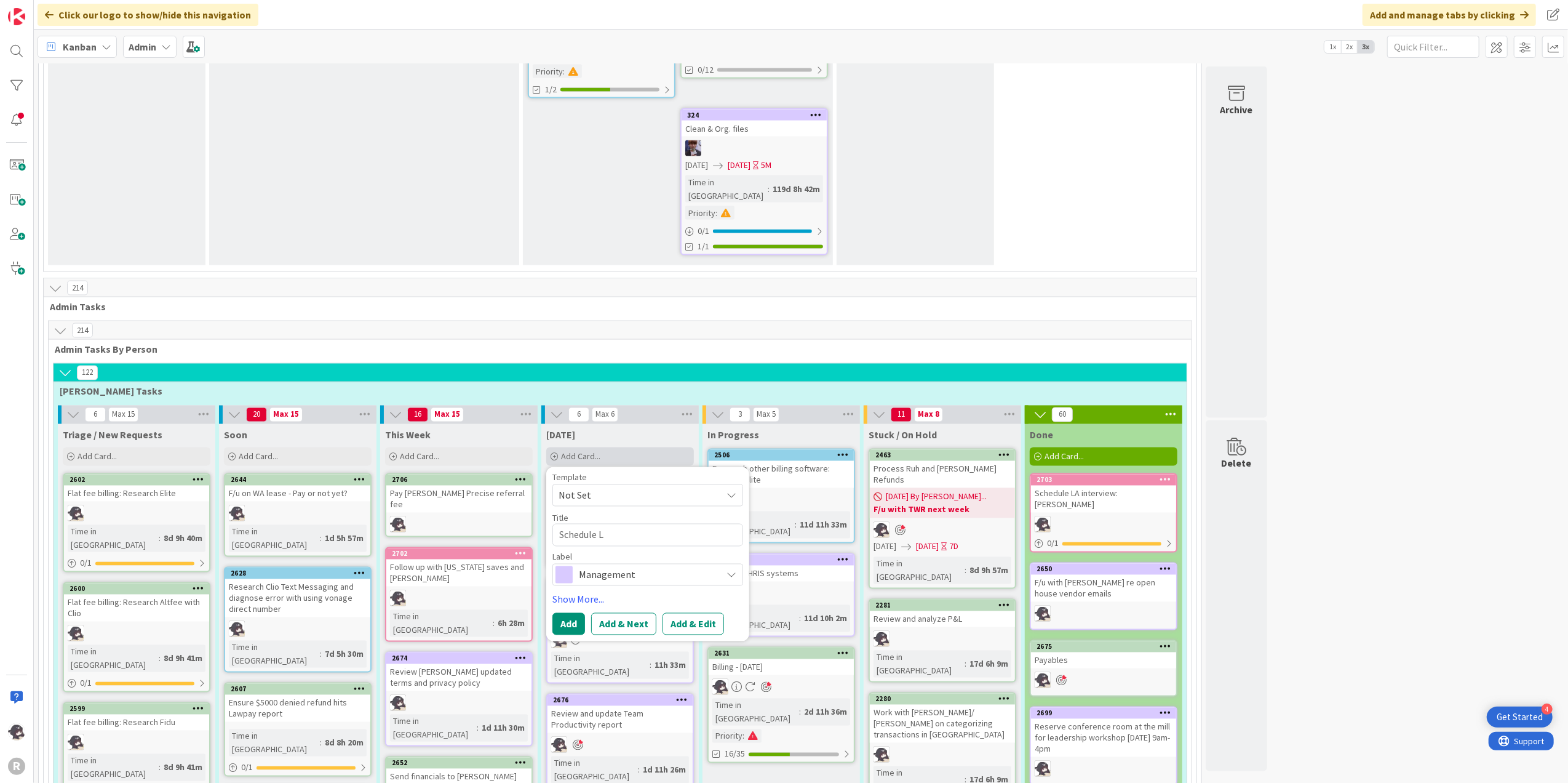
type textarea "x"
type textarea "Schedule LA"
type textarea "x"
type textarea "Schedule LA"
type textarea "x"
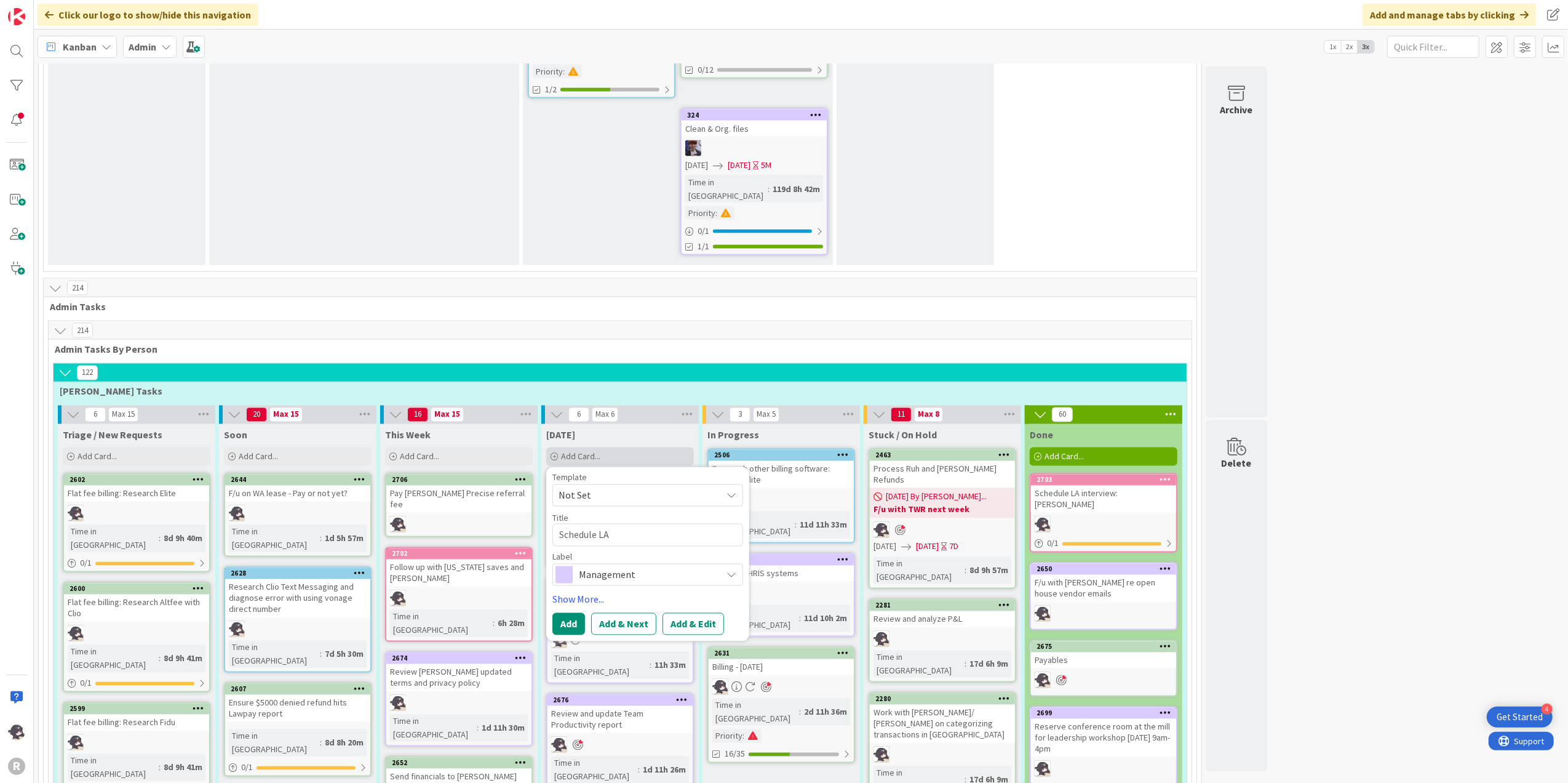
type textarea "Schedule LA i"
type textarea "x"
type textarea "Schedule LA in"
type textarea "x"
type textarea "Schedule LA int"
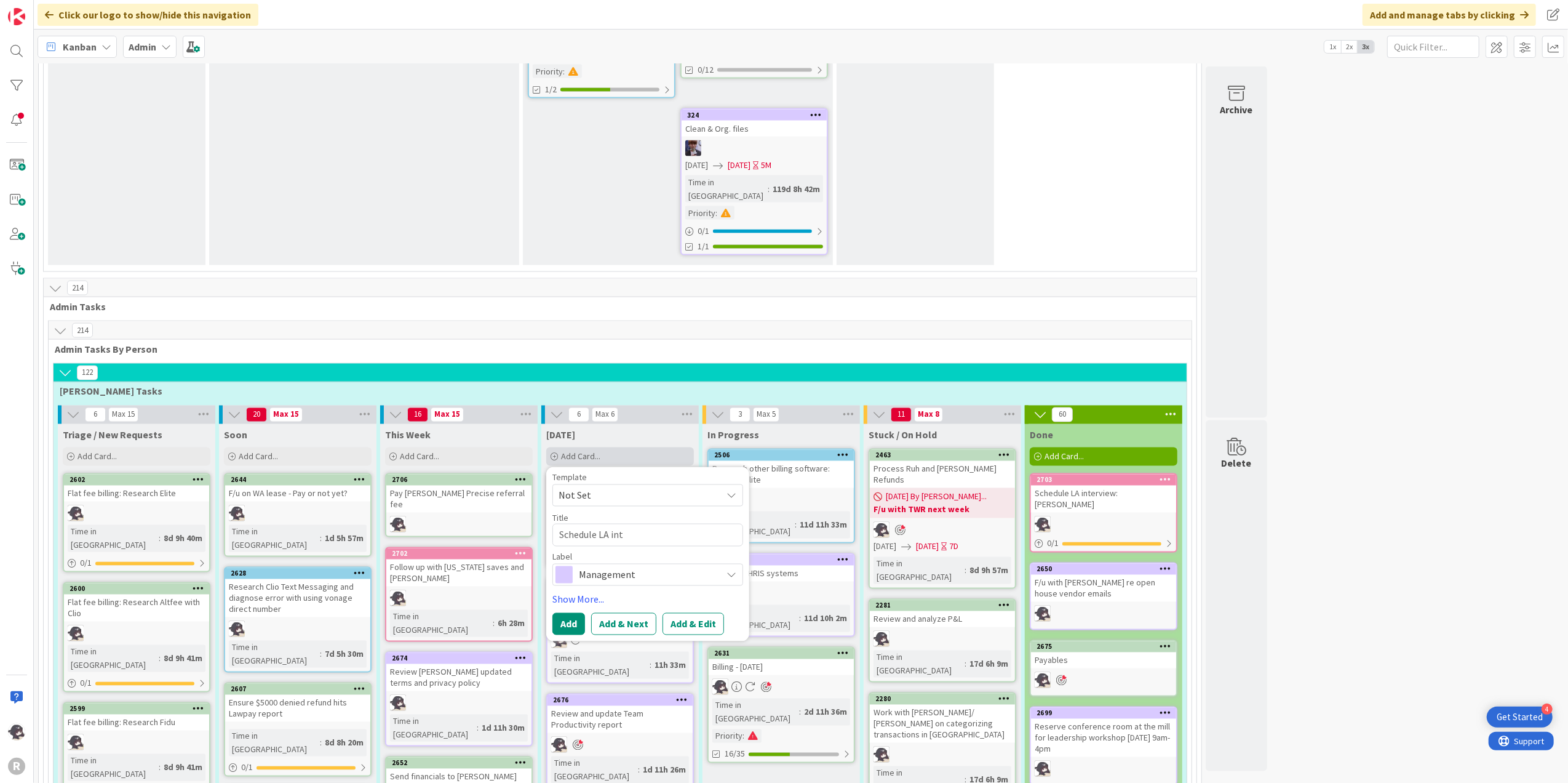
type textarea "x"
type textarea "Schedule LA inter"
type textarea "x"
type textarea "Schedule LA interv"
type textarea "x"
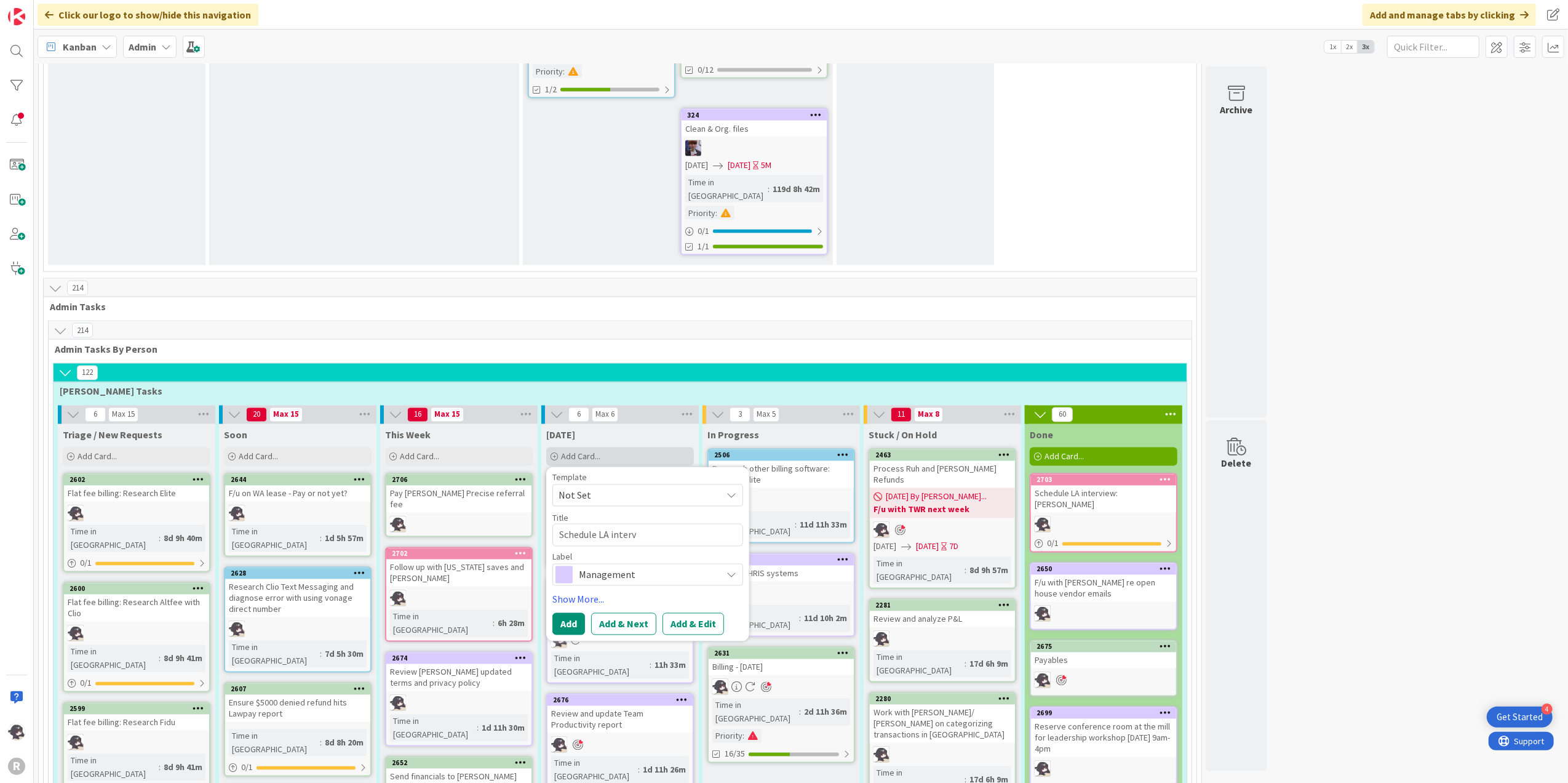
type textarea "Schedule LA intervi"
type textarea "x"
type textarea "Schedule LA intervie"
type textarea "x"
type textarea "Schedule LA interview"
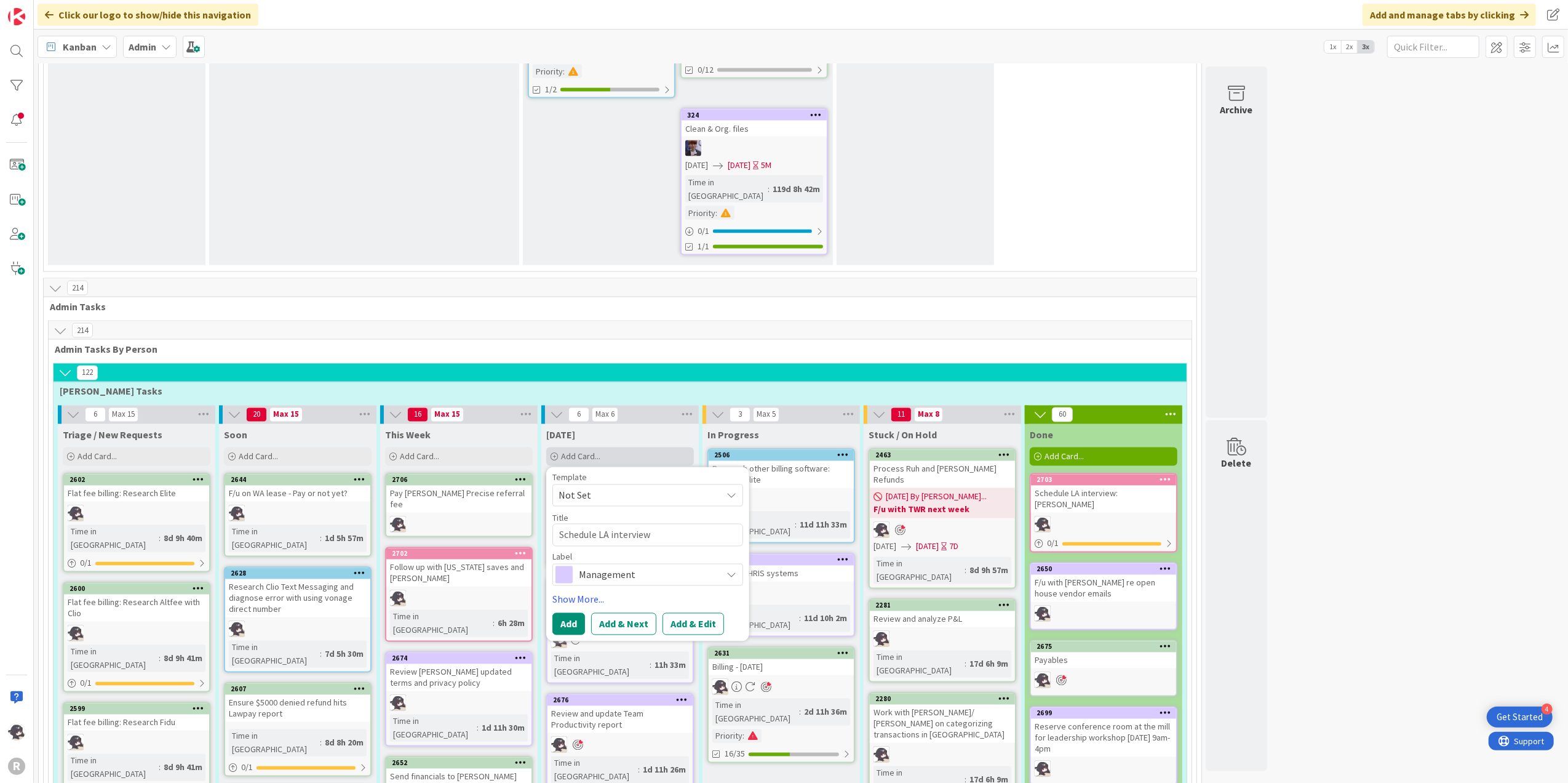
type textarea "x"
type textarea "Schedule LA interview:"
type textarea "x"
click at [670, 524] on textarea "Schedule LA interview:" at bounding box center [648, 535] width 191 height 23
type textarea "Schedule LA interview: B"
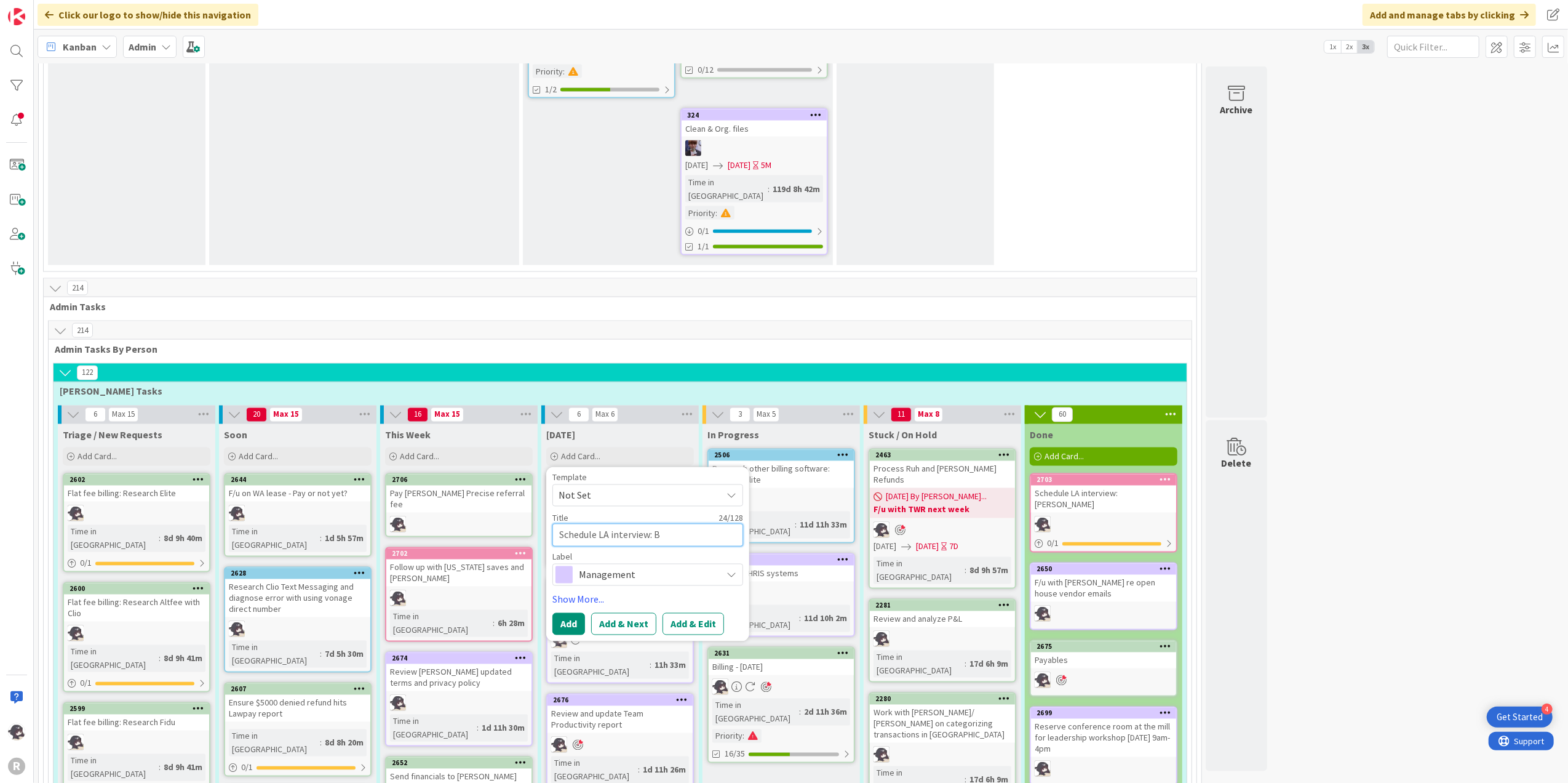
type textarea "x"
type textarea "Schedule LA interview: Bar"
type textarea "x"
type textarea "Schedule LA interview: [PERSON_NAME]"
type textarea "x"
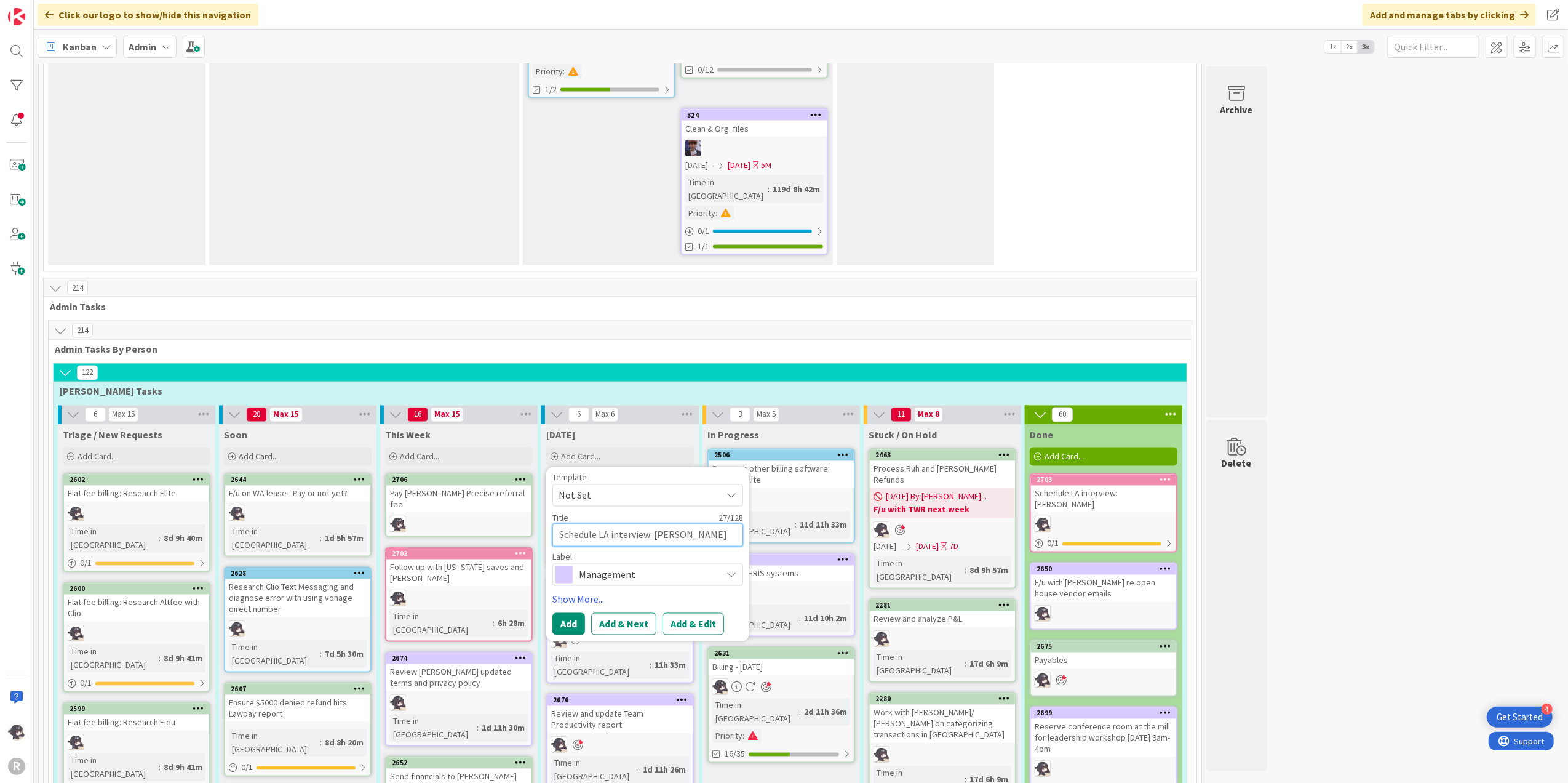
type textarea "Schedule LA interview: [PERSON_NAME]"
type textarea "x"
type textarea "Schedule LA interview: Barbar"
type textarea "x"
type textarea "Schedule LA interview: [PERSON_NAME]"
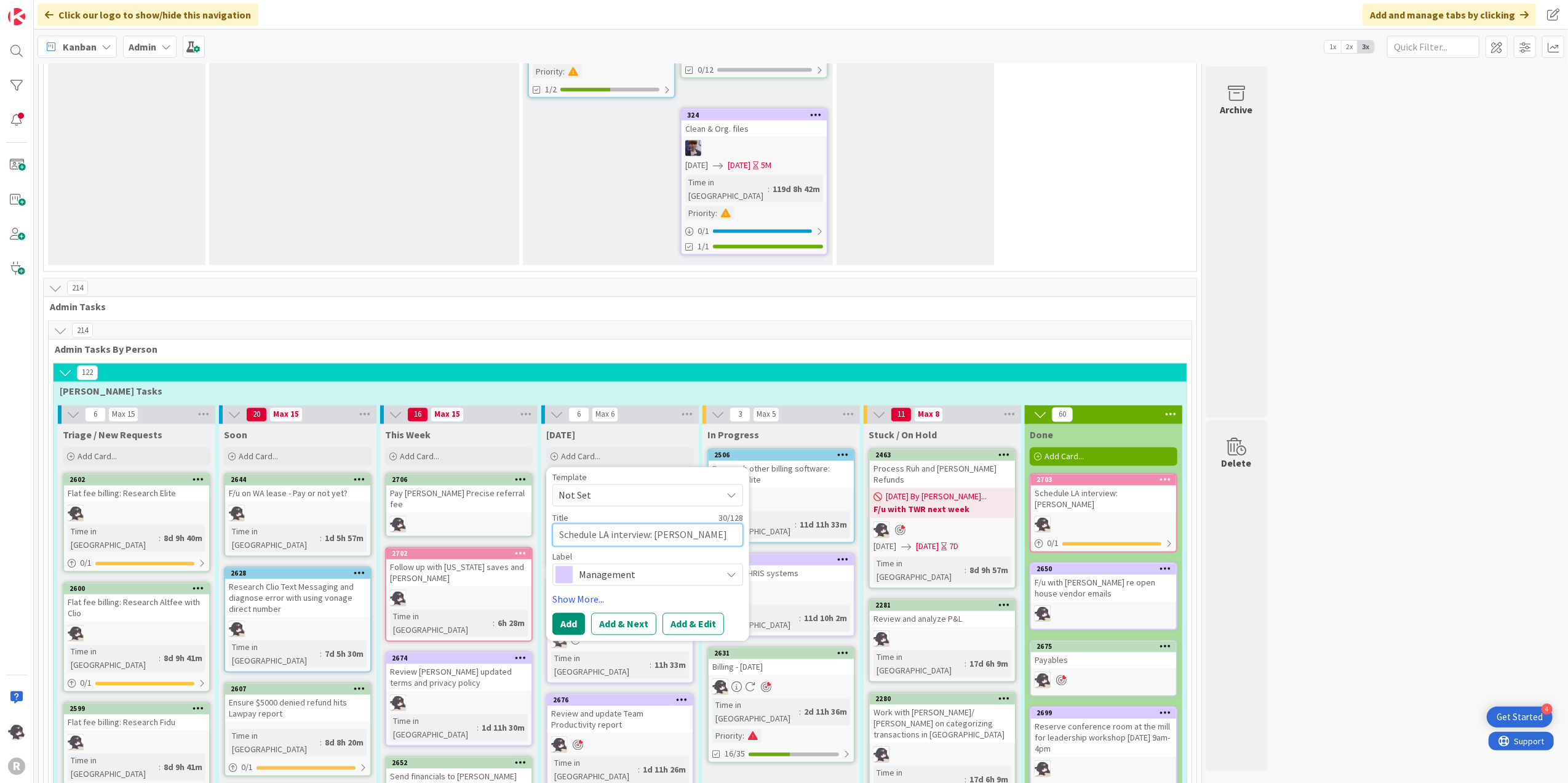
type textarea "x"
type textarea "Schedule LA interview: [PERSON_NAME]"
type textarea "x"
type textarea "Schedule LA interview: [PERSON_NAME]"
type textarea "x"
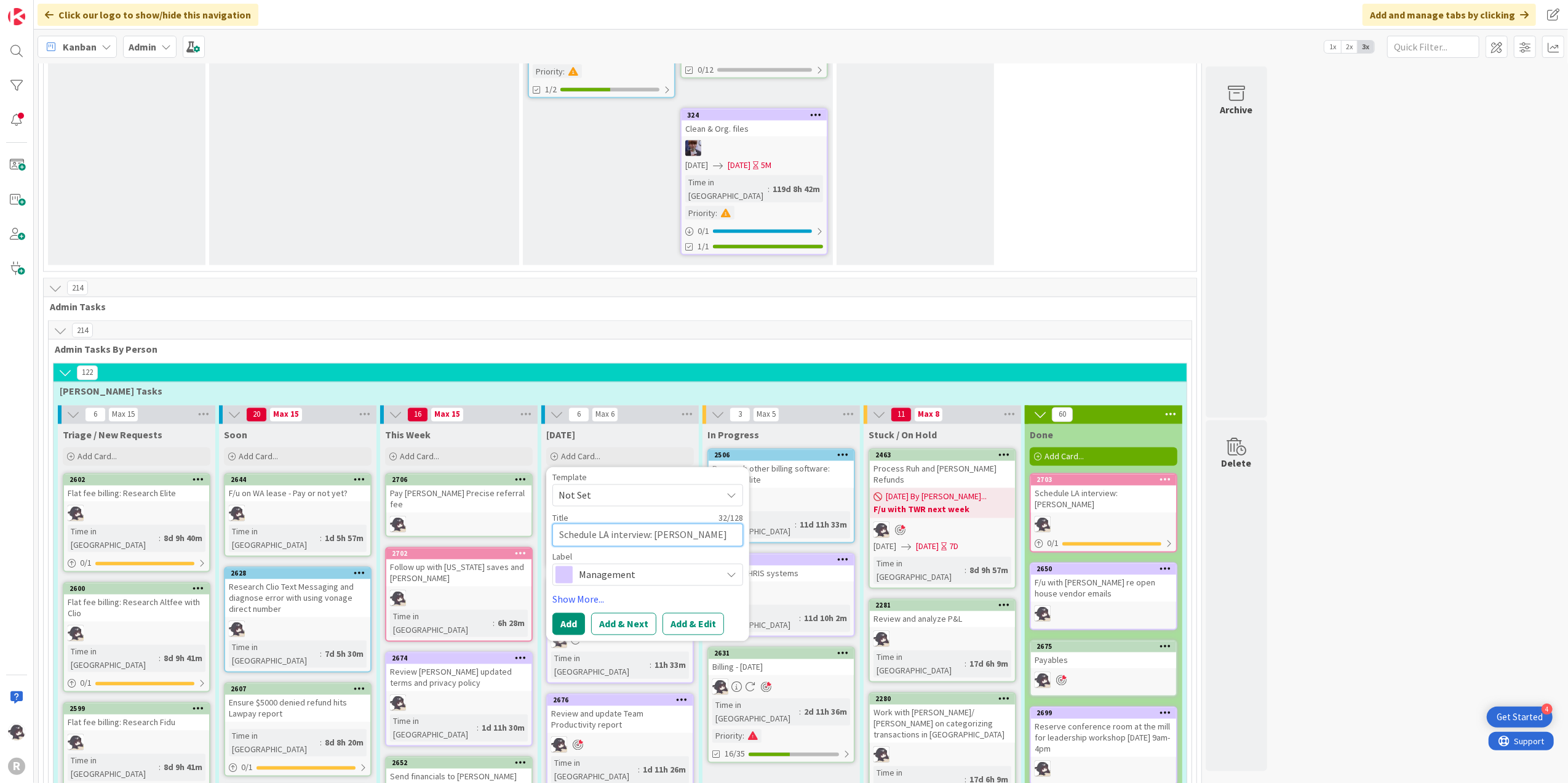
type textarea "Schedule LA interview: [PERSON_NAME]"
type textarea "x"
type textarea "Schedule LA interview: [PERSON_NAME]"
type textarea "x"
type textarea "Schedule LA interview: [PERSON_NAME]"
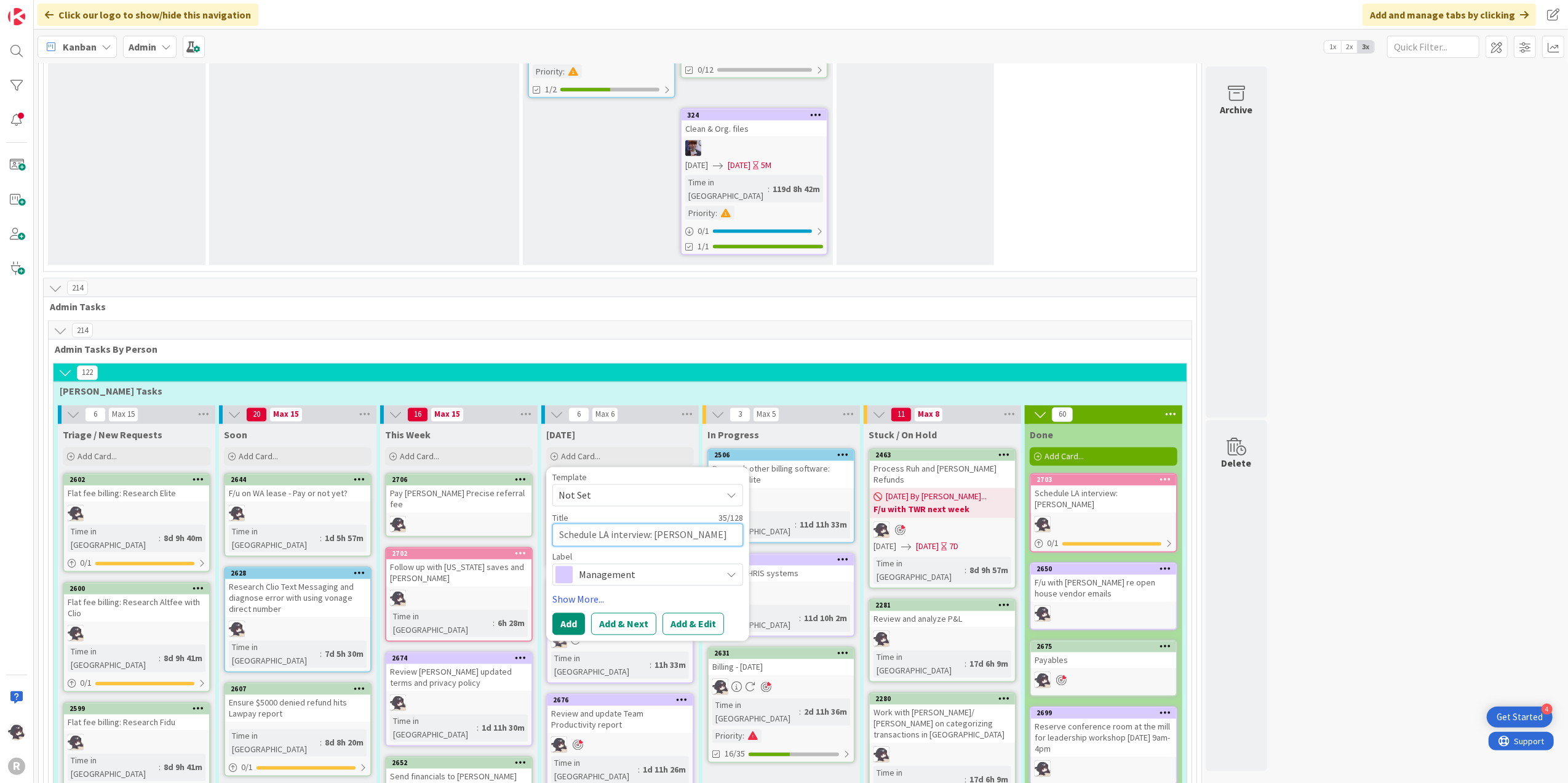
type textarea "x"
type textarea "Schedule LA interview: [PERSON_NAME]"
click at [617, 566] on span "Management" at bounding box center [647, 574] width 137 height 17
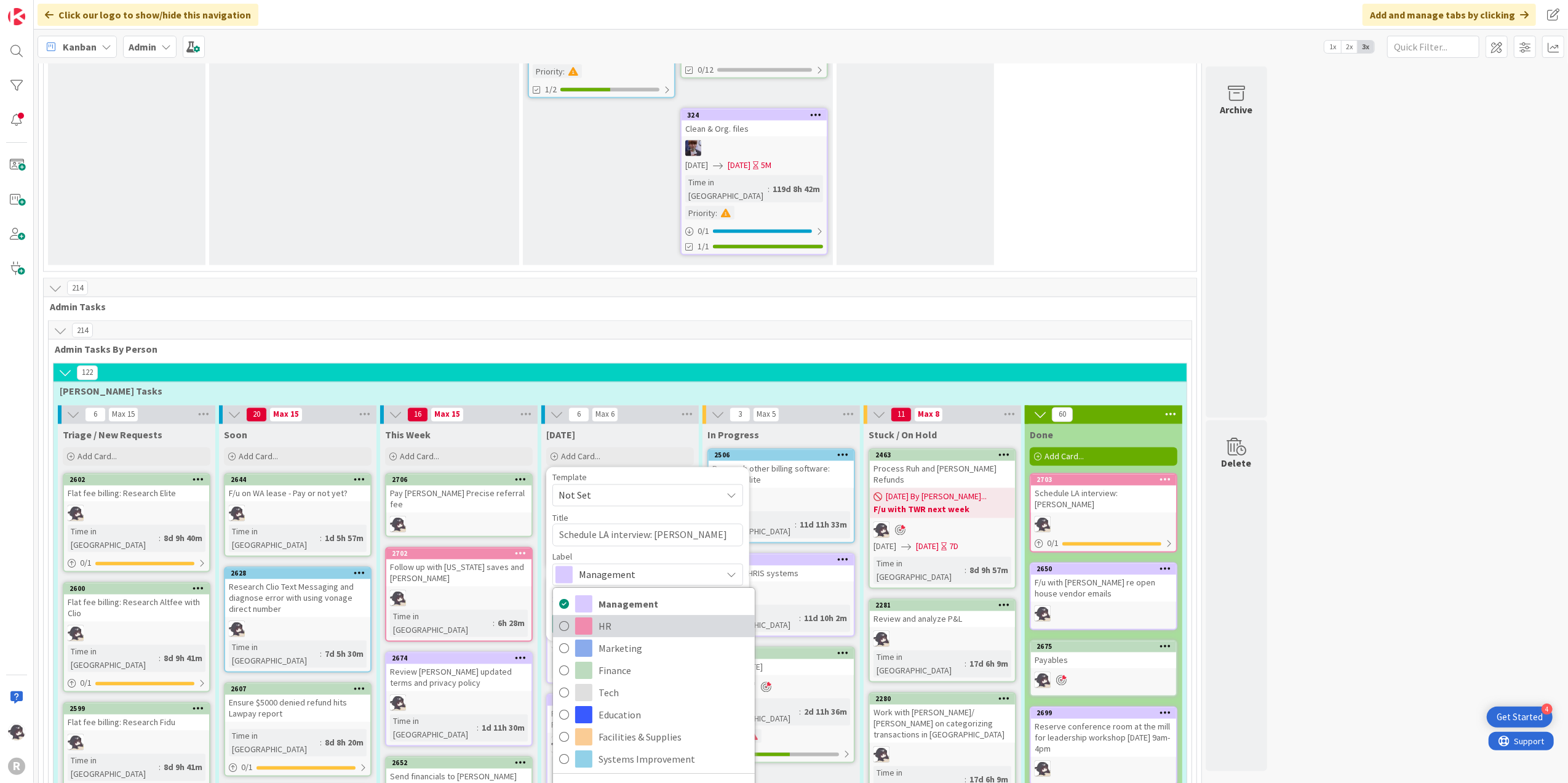
click at [601, 617] on span "HR" at bounding box center [674, 626] width 150 height 19
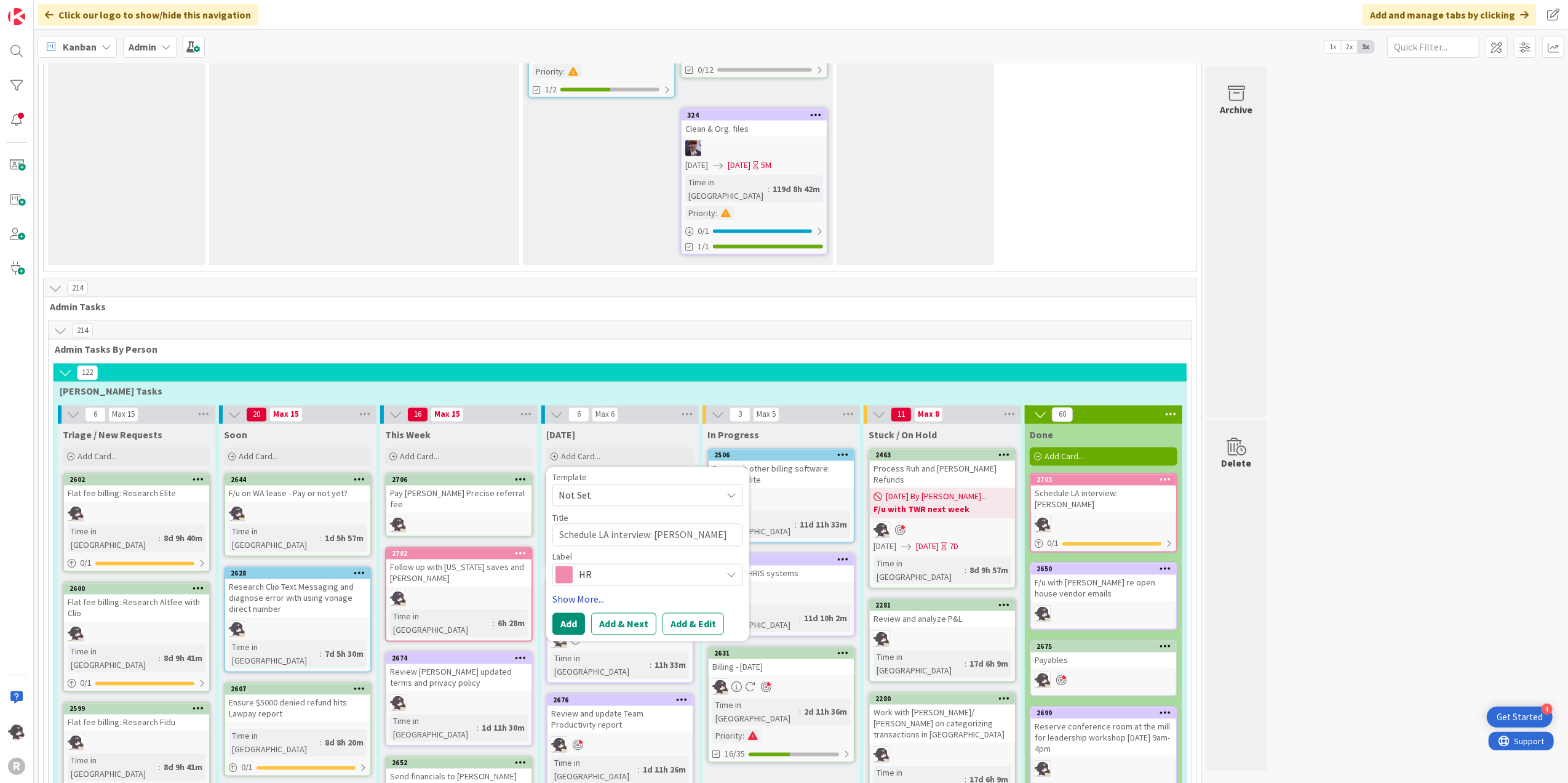
click at [581, 592] on link "Show More..." at bounding box center [648, 599] width 191 height 14
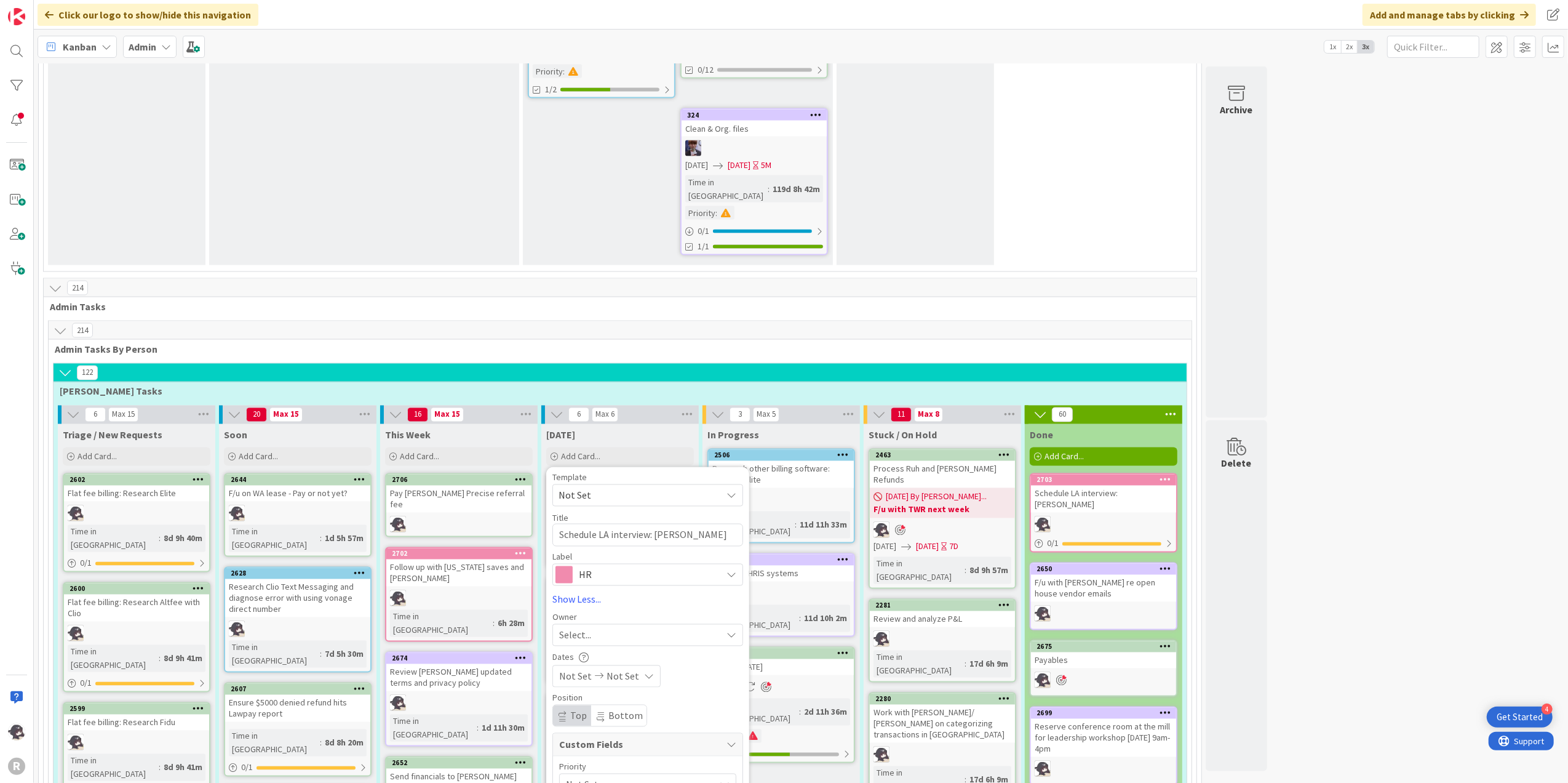
click at [596, 628] on div "Select..." at bounding box center [640, 634] width 162 height 14
click at [622, 706] on span "[PERSON_NAME]" at bounding box center [629, 715] width 60 height 19
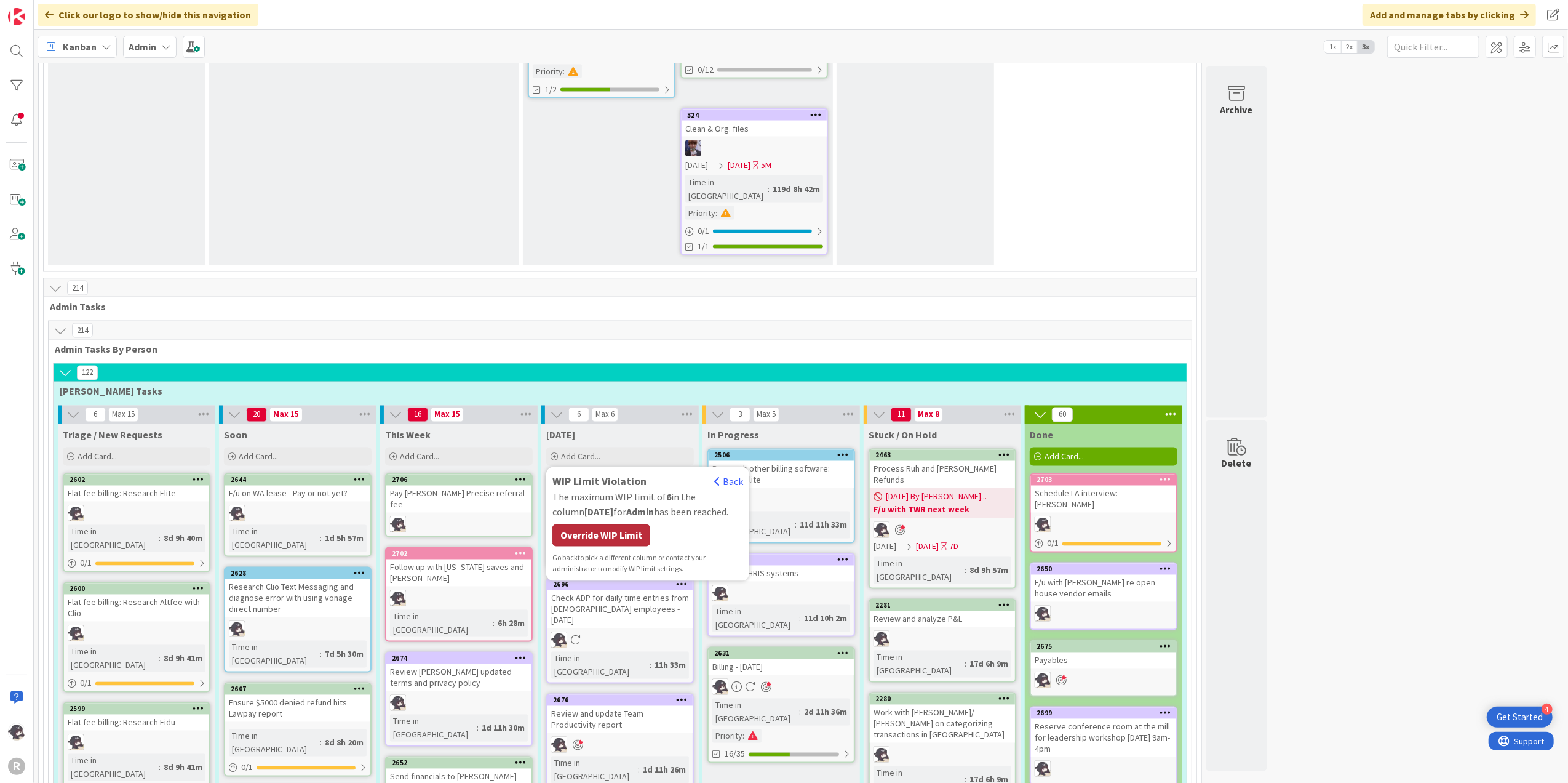
click at [623, 525] on div "Override WIP Limit" at bounding box center [601, 536] width 98 height 22
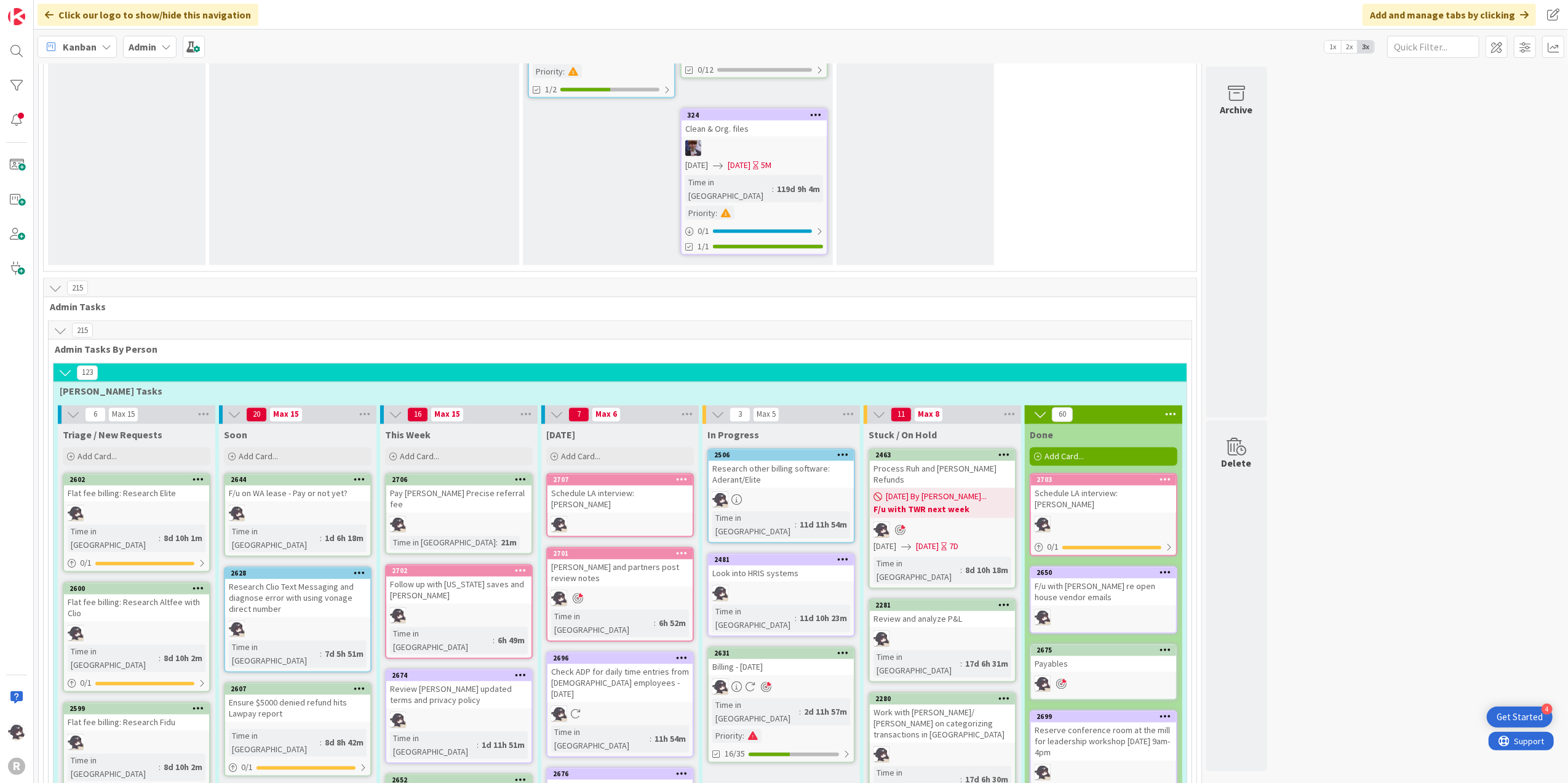
click at [684, 475] on icon at bounding box center [682, 479] width 12 height 8
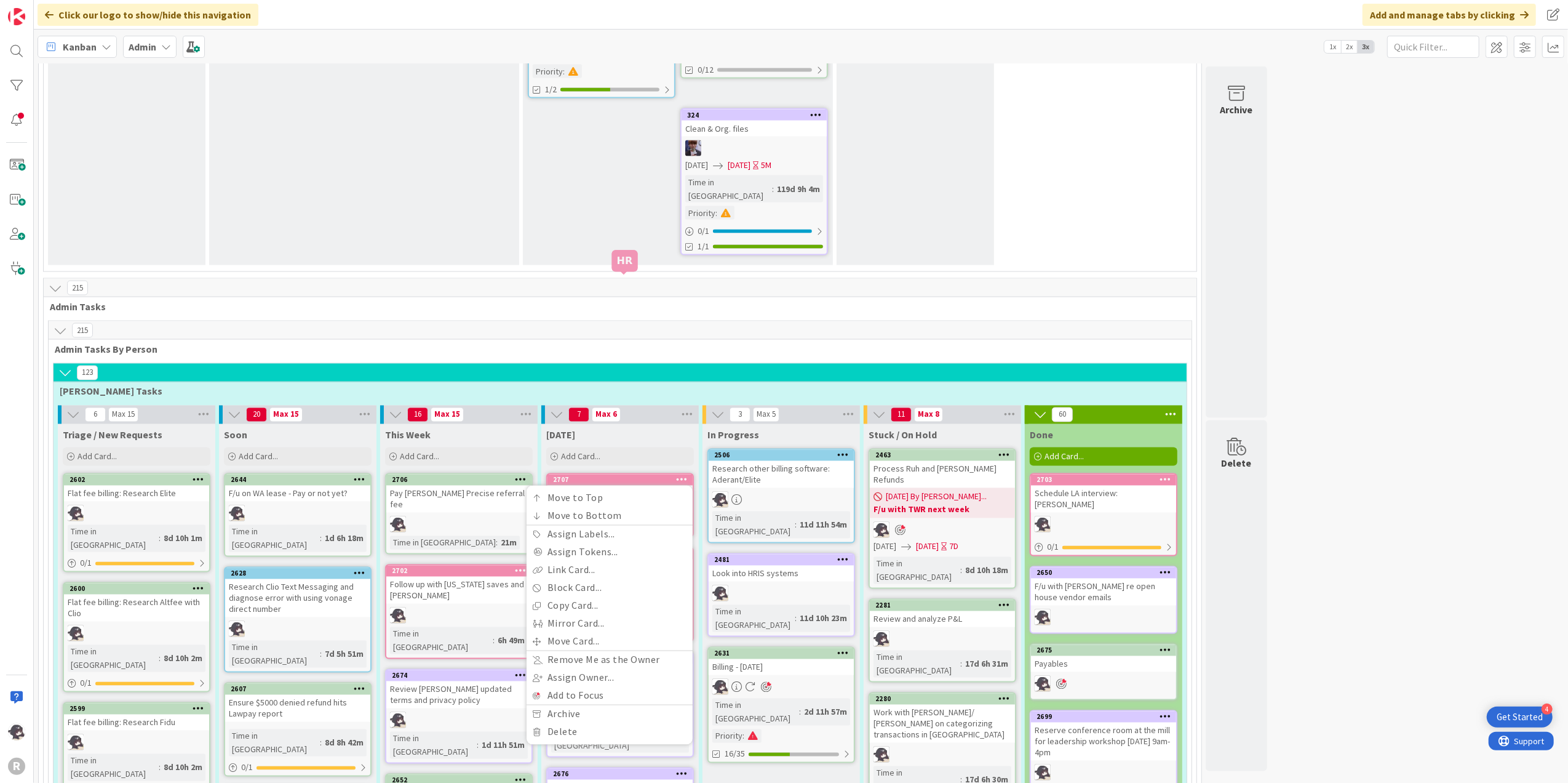
click at [654, 476] on div "2707" at bounding box center [622, 480] width 139 height 8
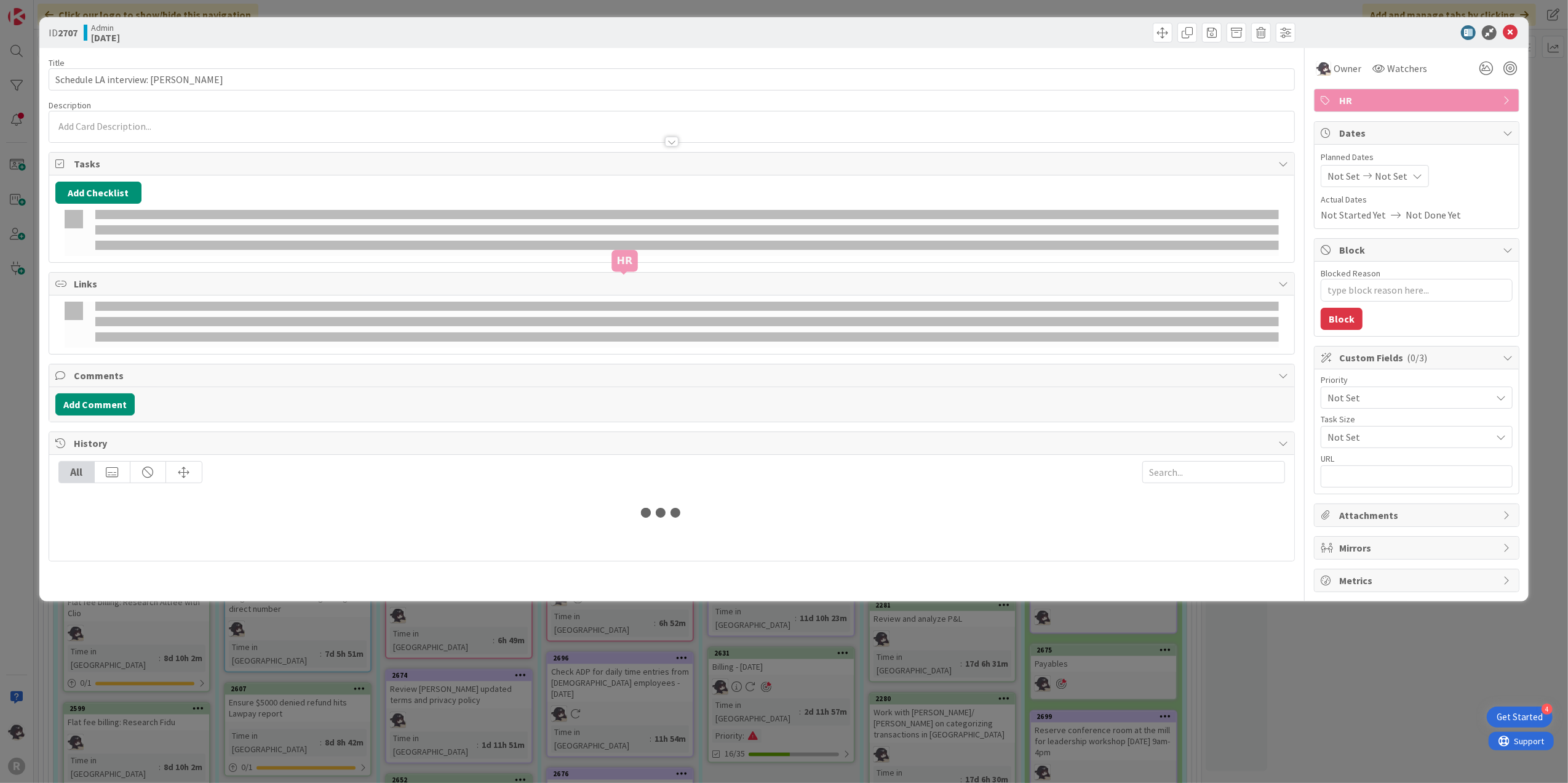
type textarea "x"
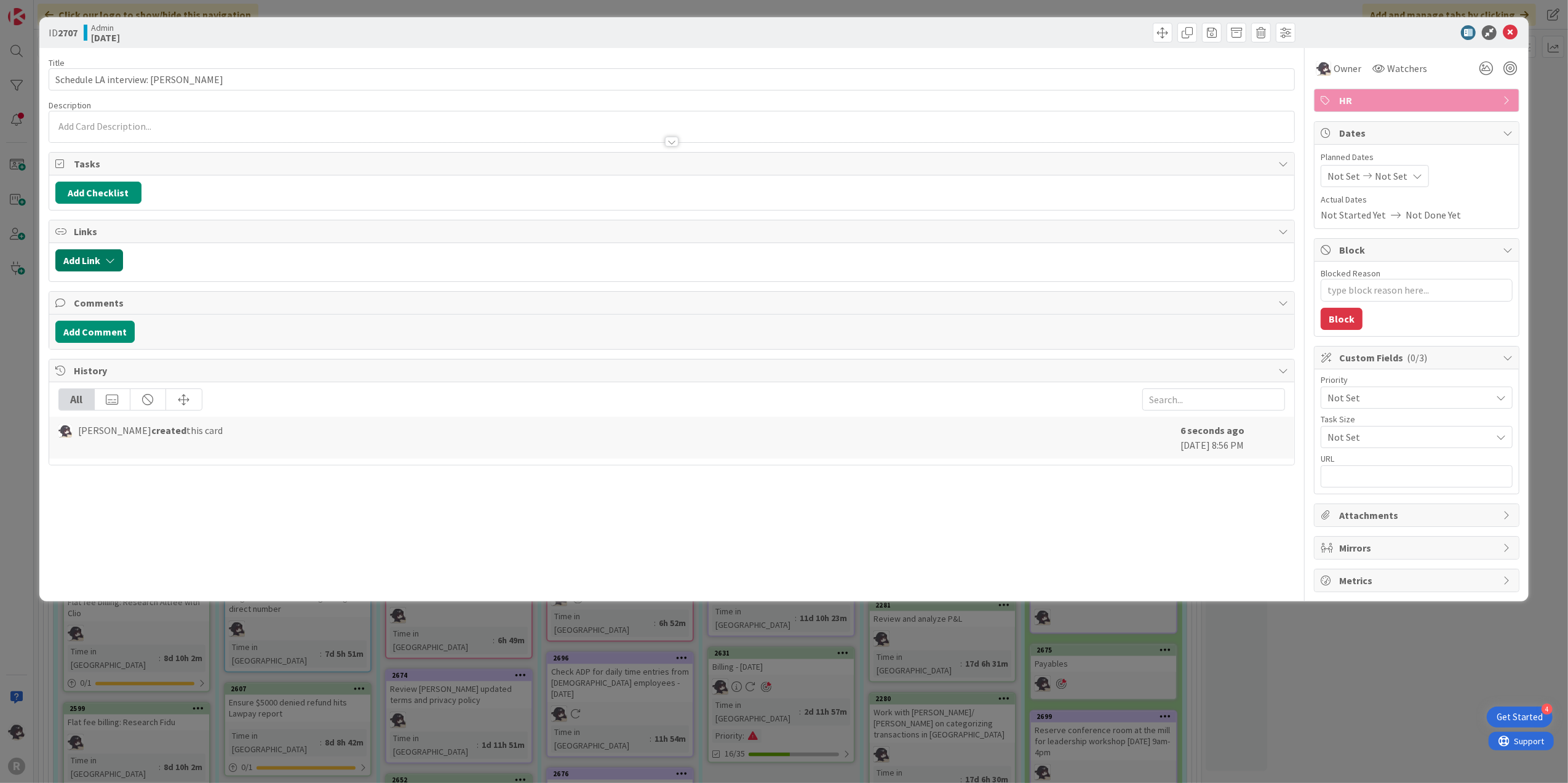
click at [106, 265] on icon "button" at bounding box center [111, 260] width 10 height 10
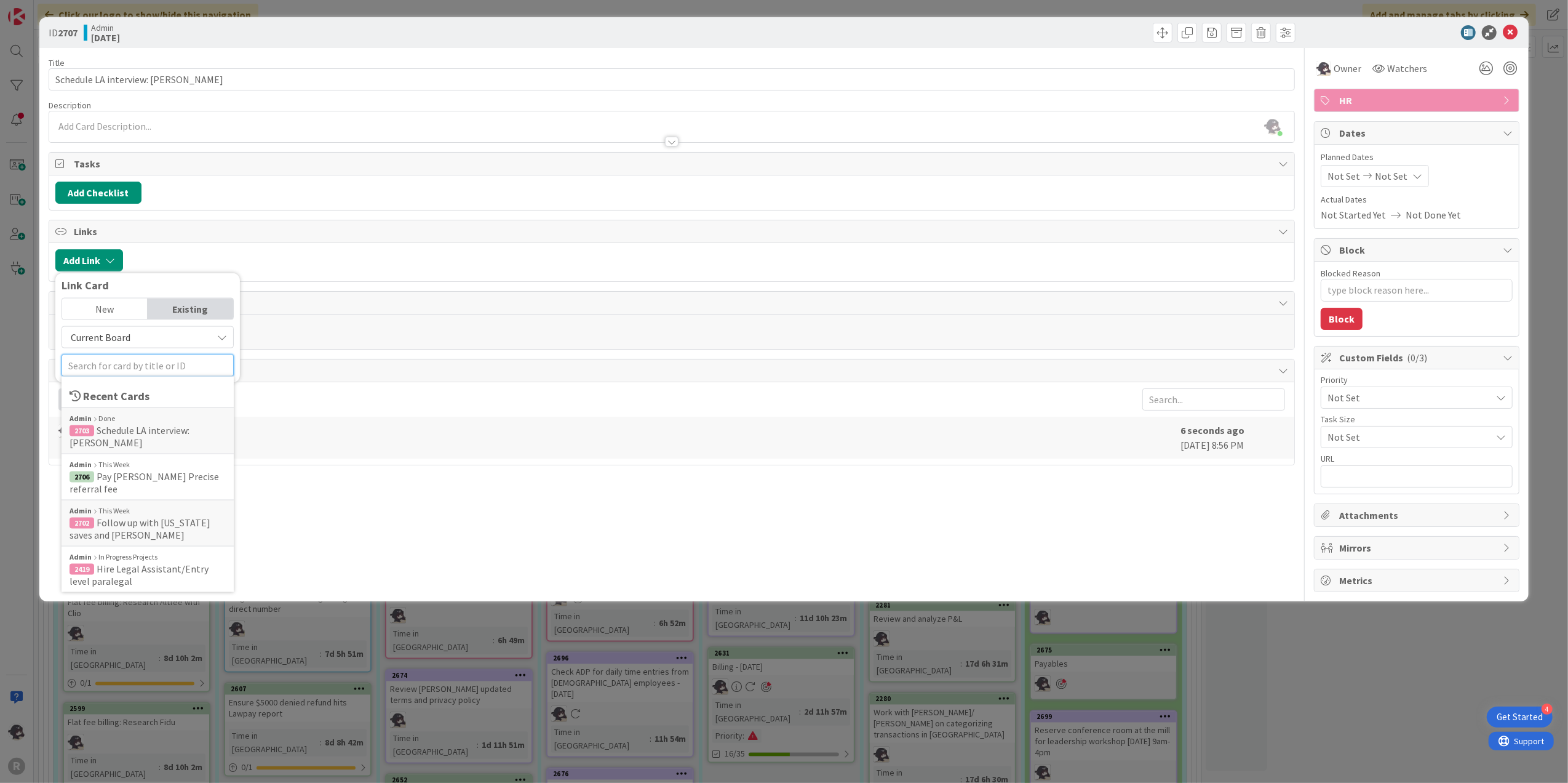
click at [114, 359] on input "text" at bounding box center [148, 366] width 172 height 22
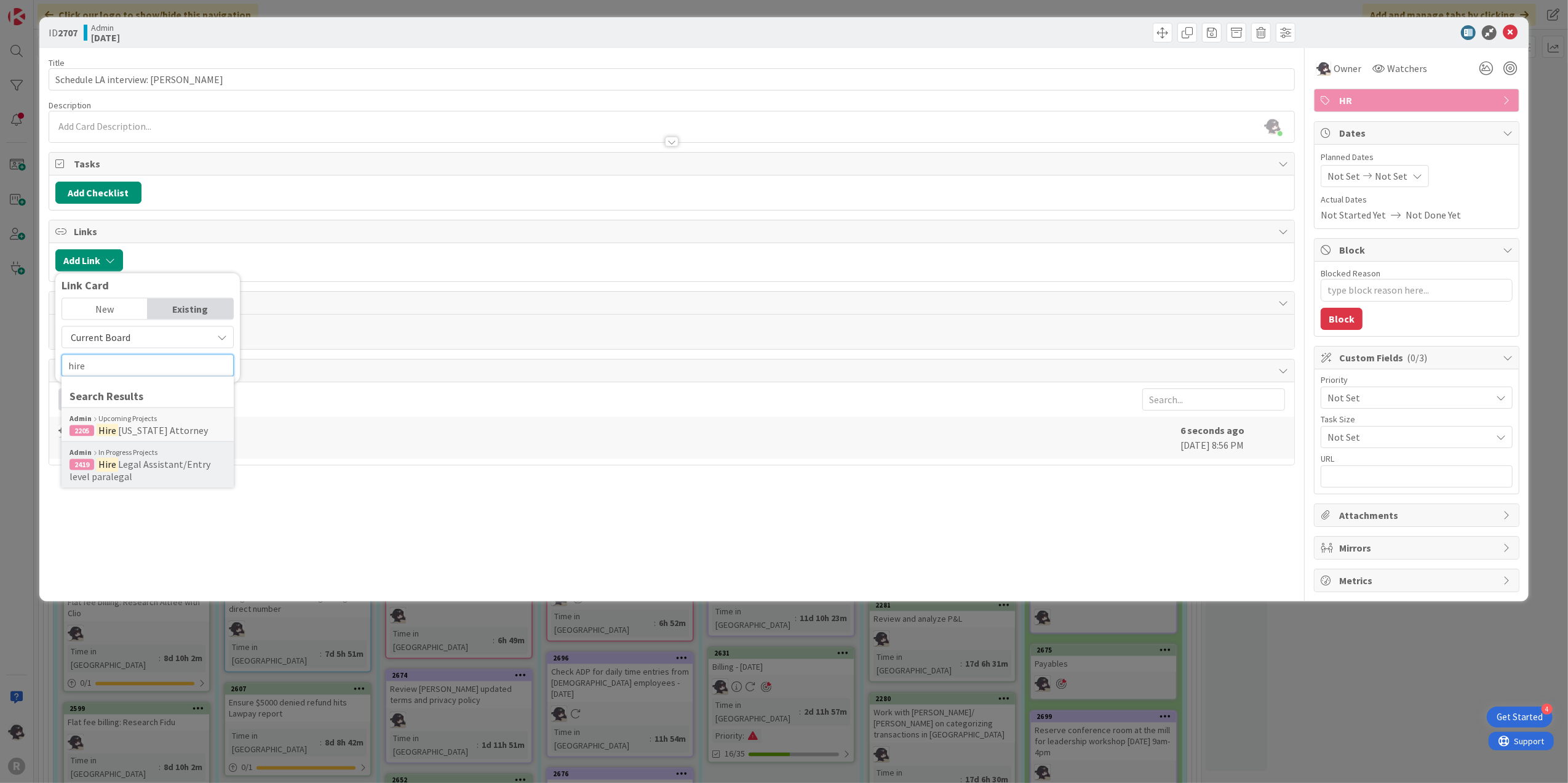
type input "hire"
click at [137, 460] on span "Legal Assistant/Entry level paralegal" at bounding box center [139, 470] width 141 height 24
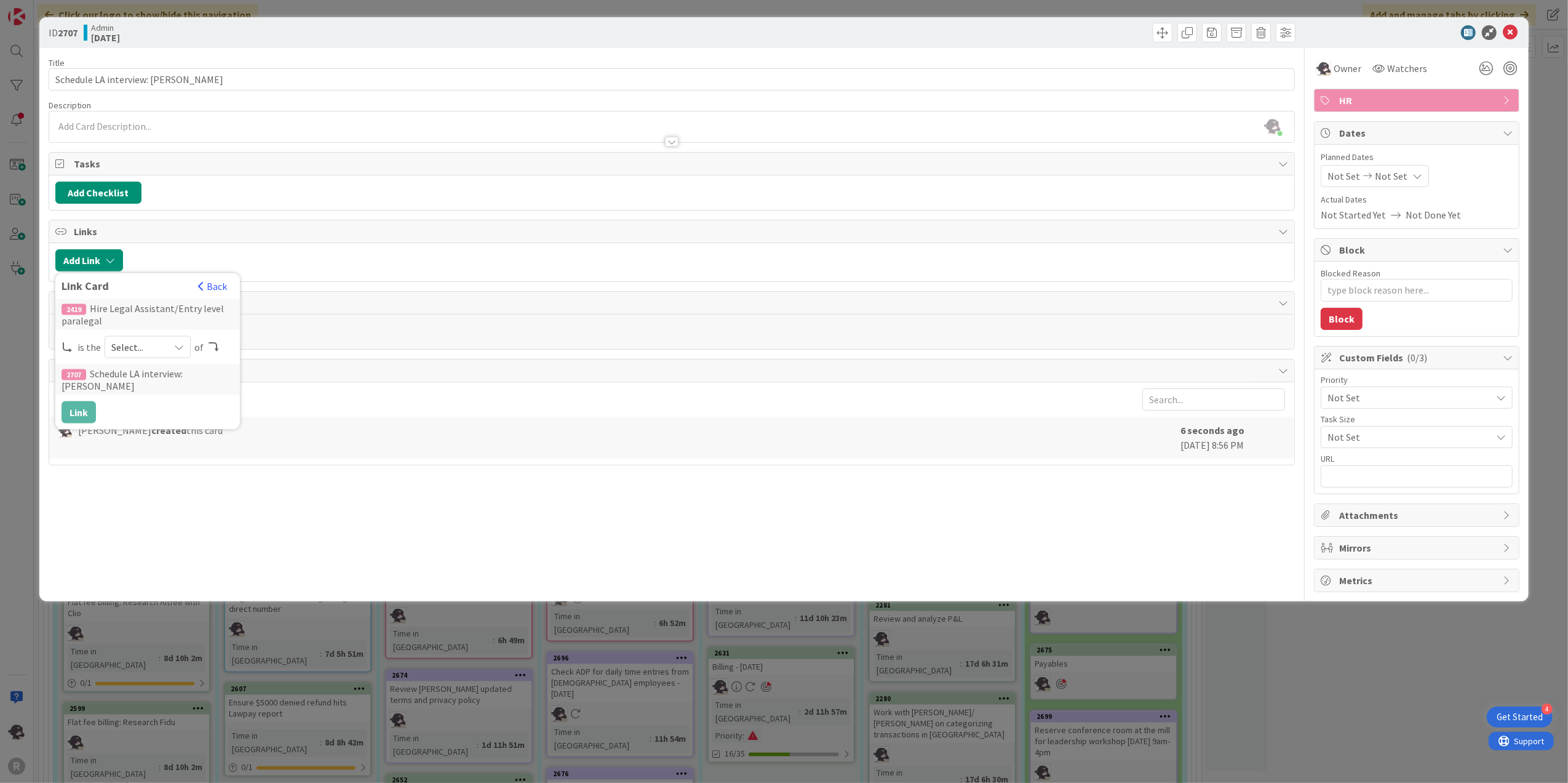
click at [139, 351] on span "Select..." at bounding box center [137, 347] width 52 height 17
click at [144, 372] on span "parent" at bounding box center [213, 376] width 139 height 19
click at [86, 414] on button "Link" at bounding box center [79, 412] width 35 height 22
type textarea "x"
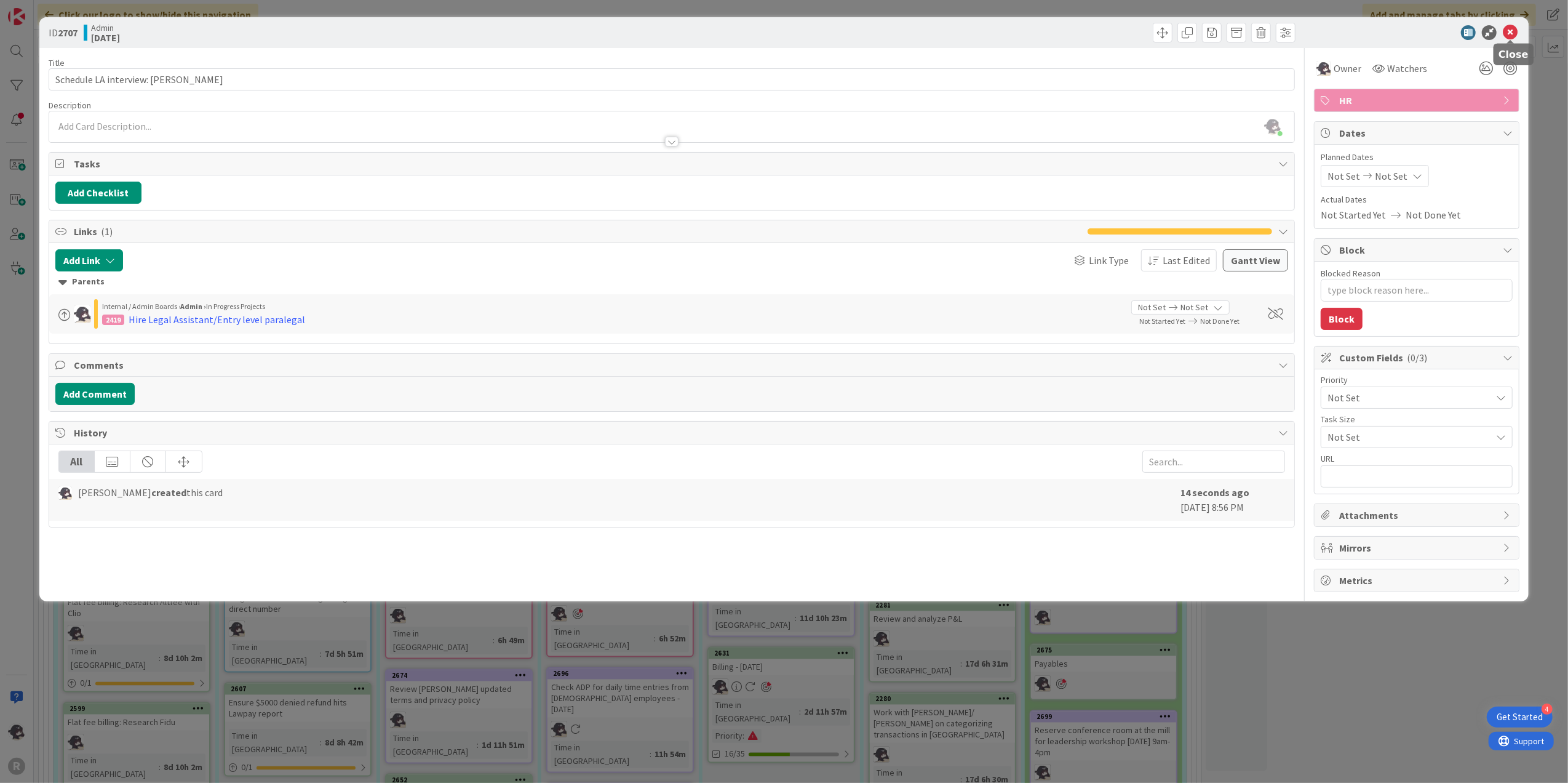
click at [1513, 30] on icon at bounding box center [1510, 32] width 14 height 14
